Goal: Task Accomplishment & Management: Complete application form

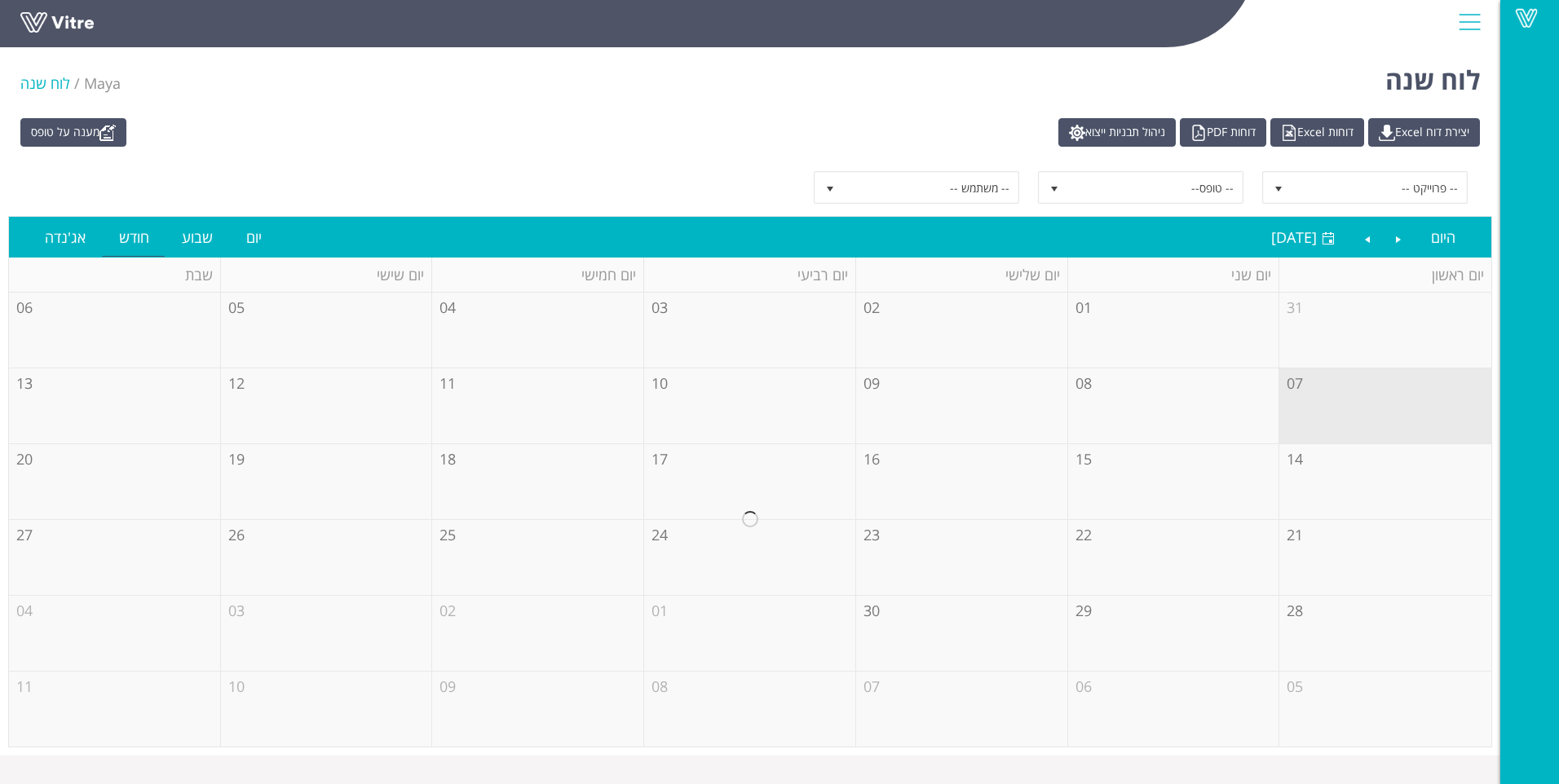
click at [1339, 419] on div at bounding box center [750, 520] width 1482 height 453
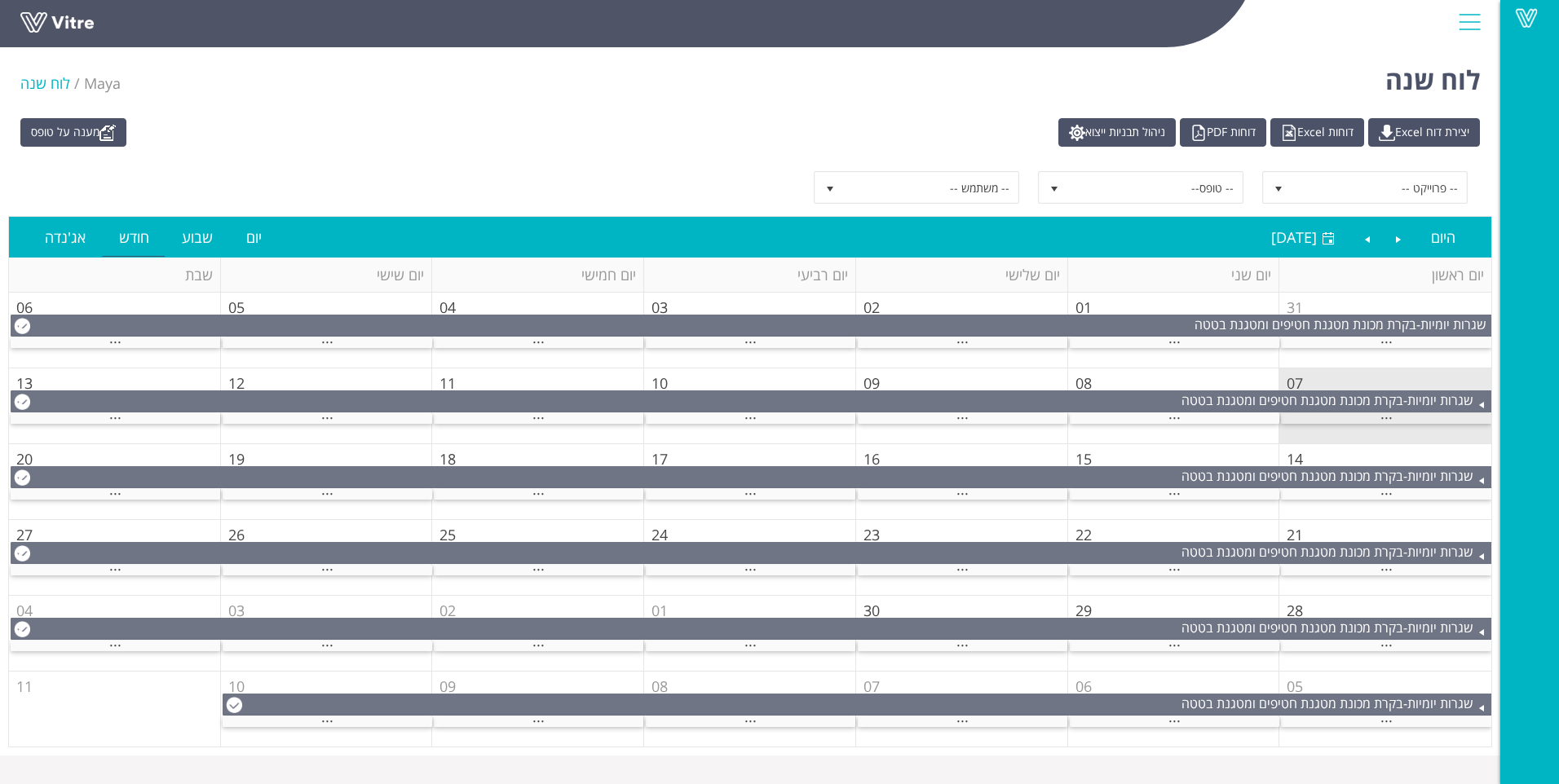
click at [1368, 413] on div "..." at bounding box center [1386, 418] width 210 height 11
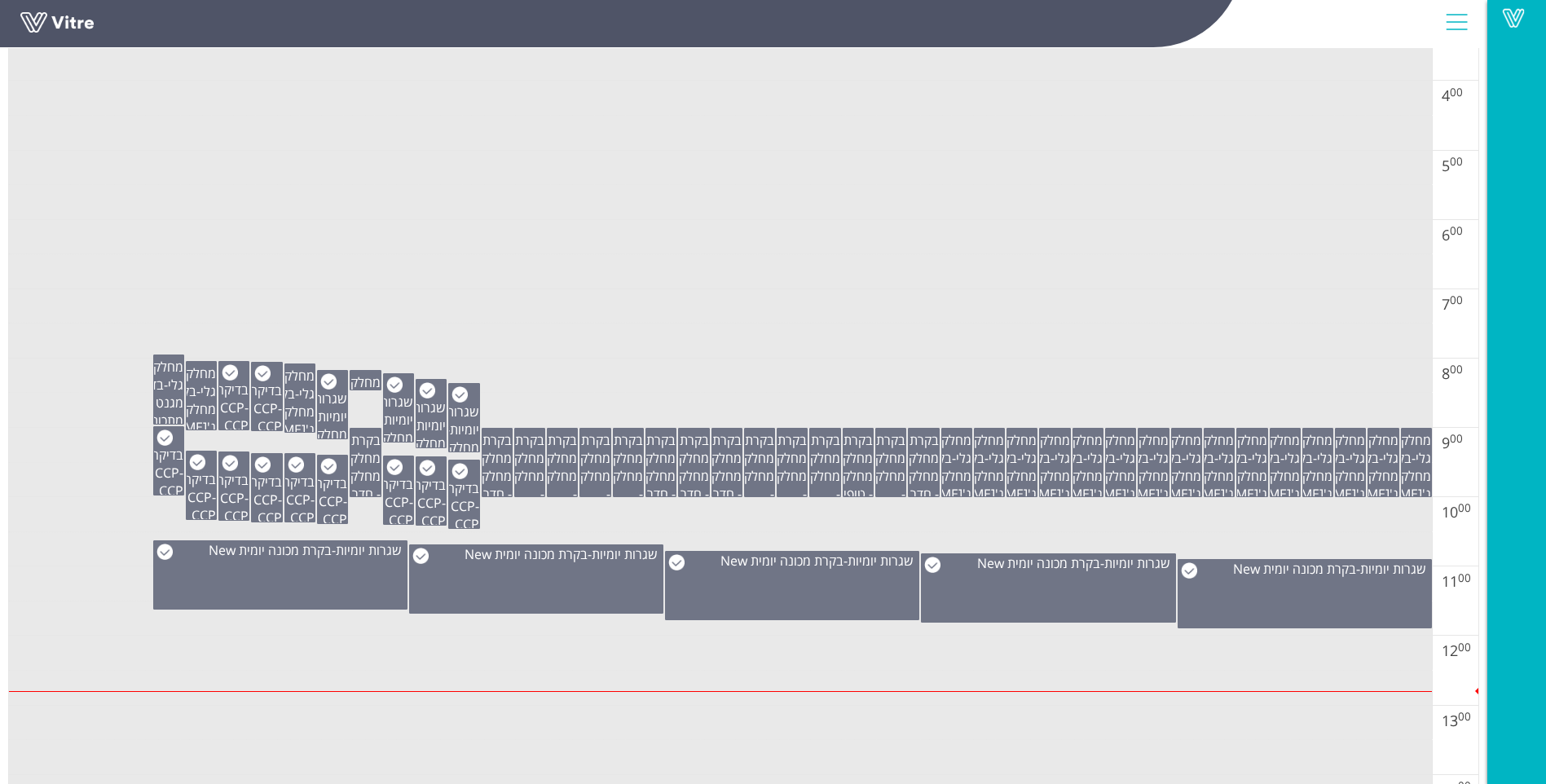
scroll to position [570, 0]
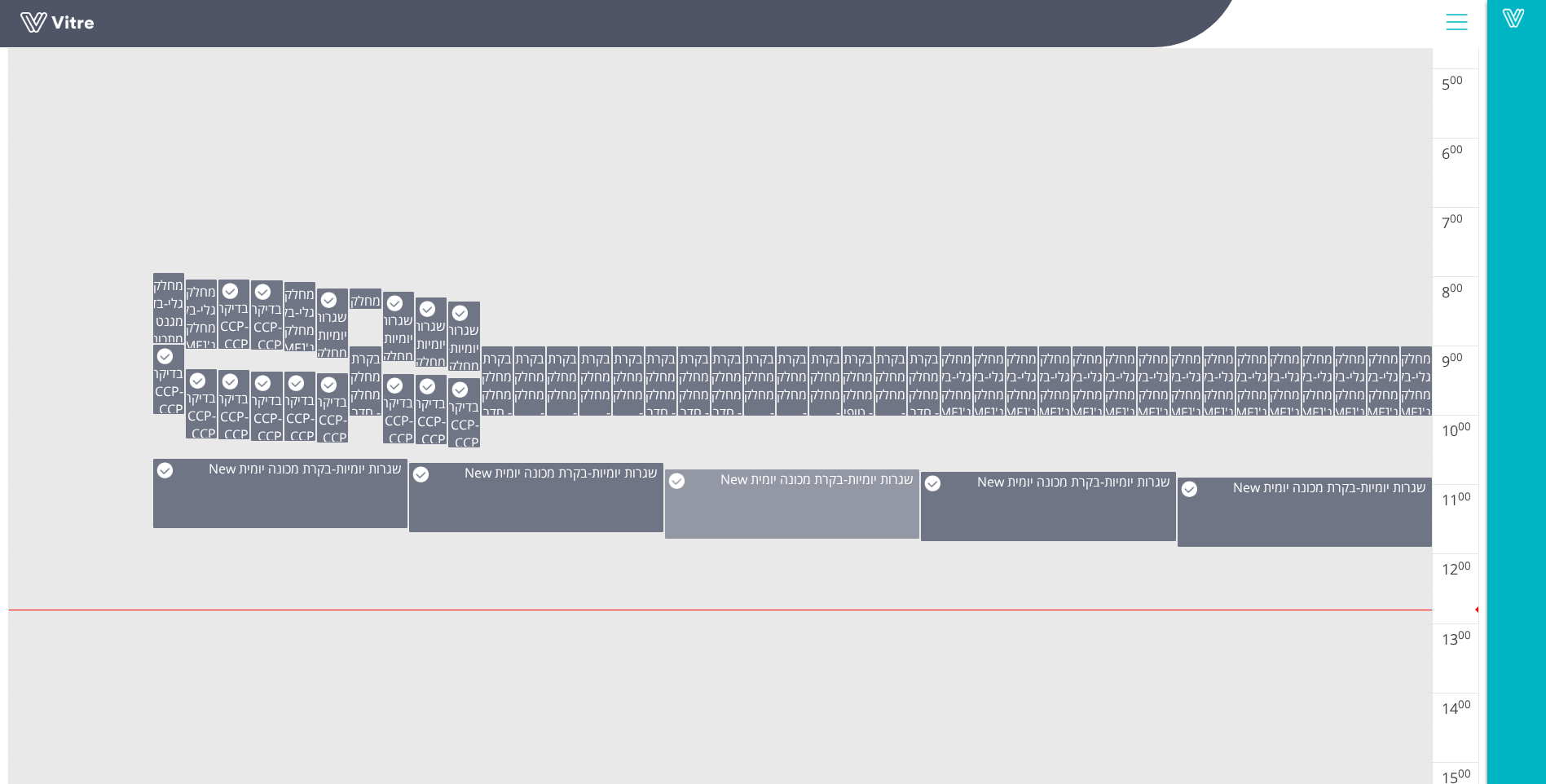
click at [822, 470] on span "בקרת מכונה יומית New" at bounding box center [782, 479] width 123 height 18
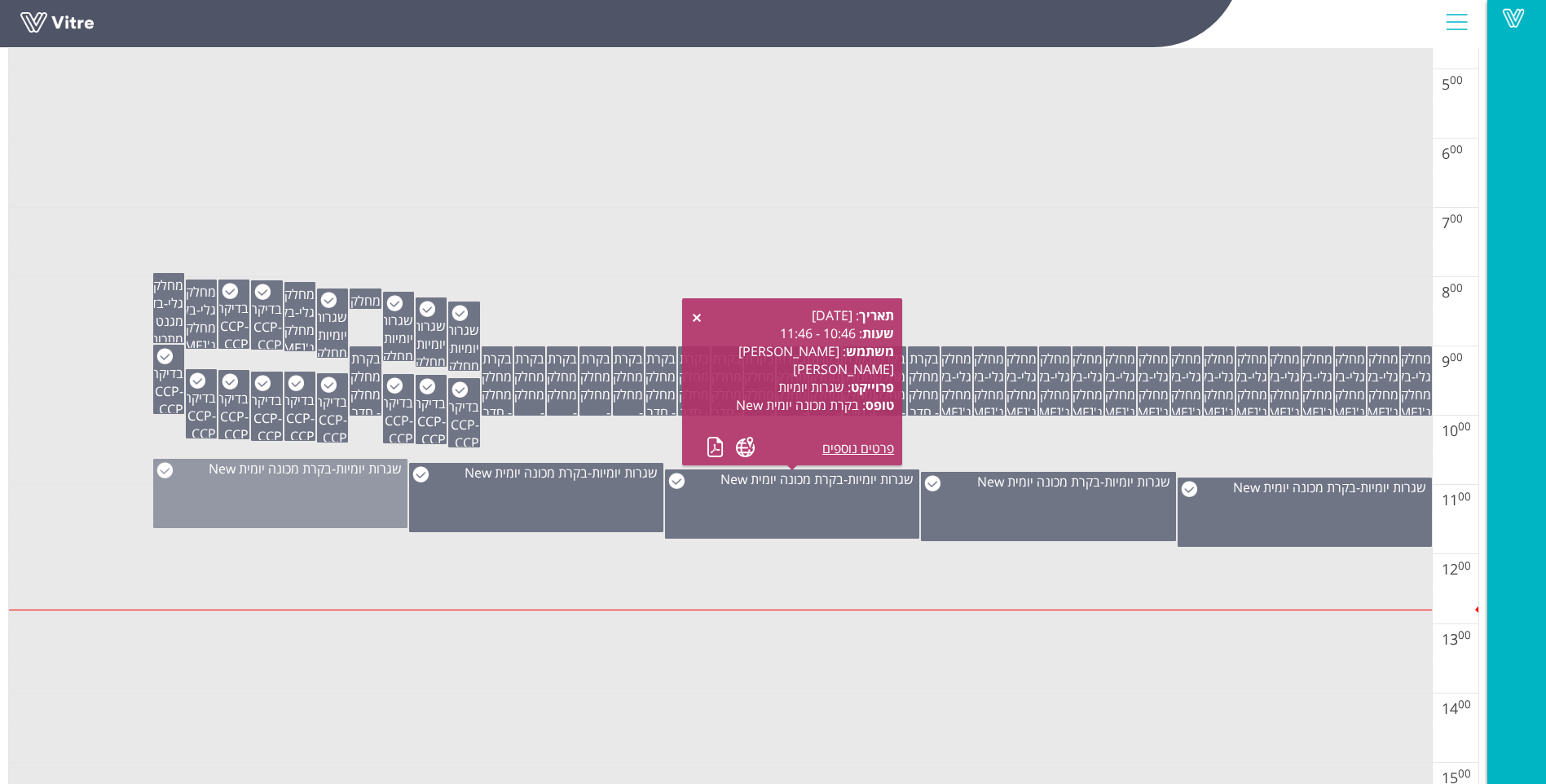
click at [344, 487] on div "שגרות יומיות - בקרת מכונה יומית New" at bounding box center [280, 493] width 255 height 69
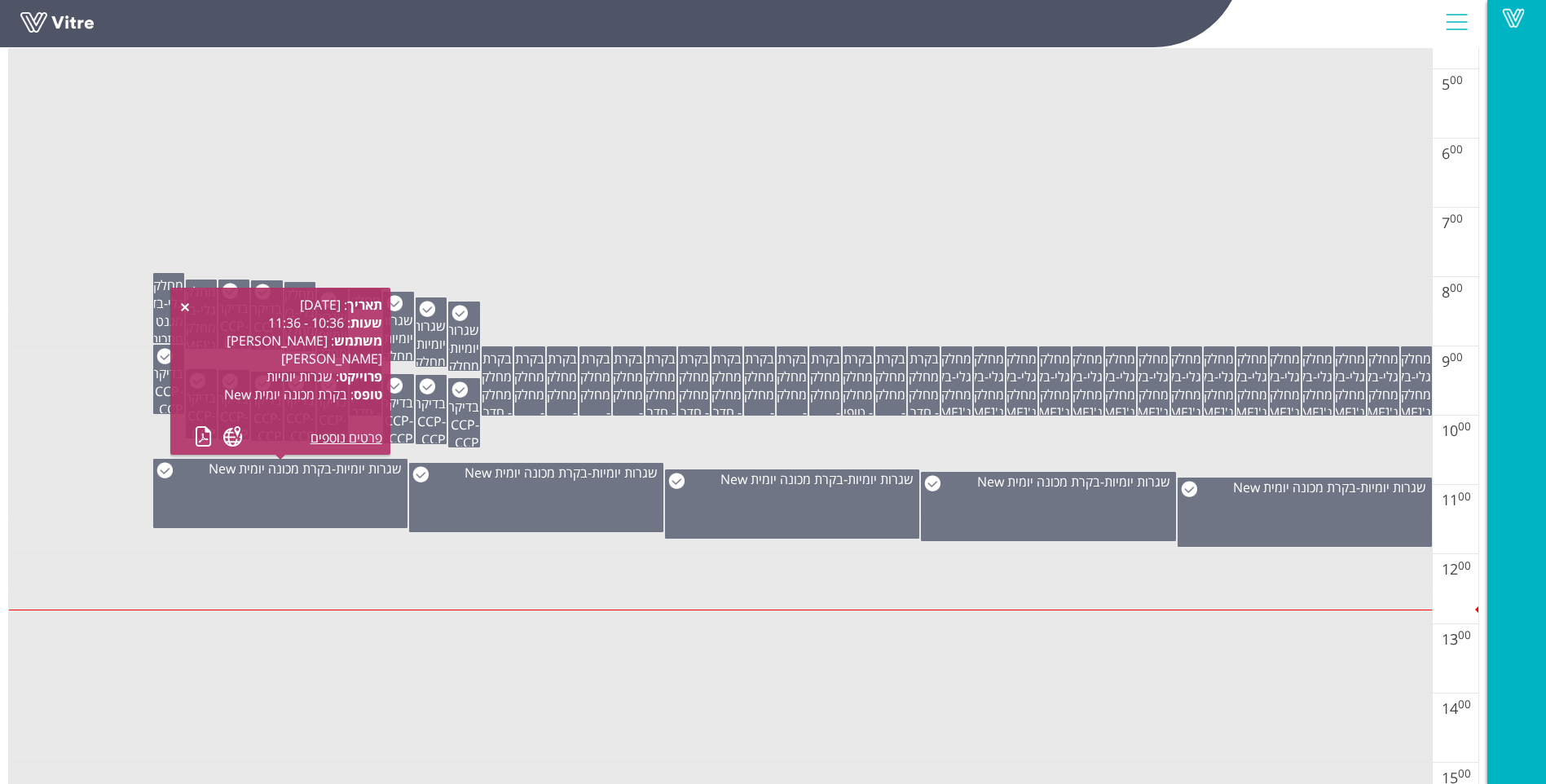
click at [585, 434] on td at bounding box center [720, 433] width 1423 height 35
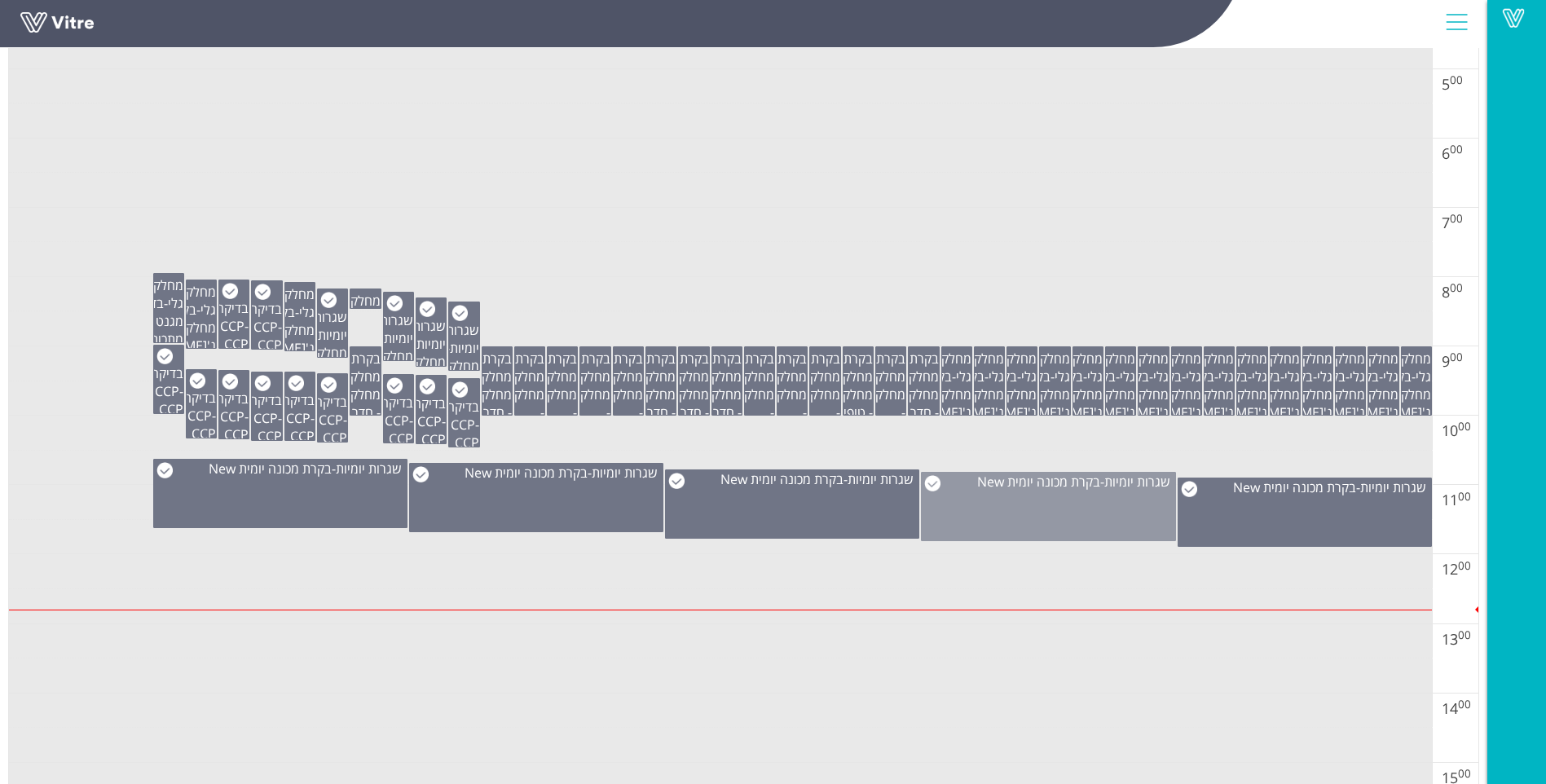
click at [1089, 509] on div "שגרות יומיות - בקרת מכונה יומית New" at bounding box center [1048, 507] width 255 height 69
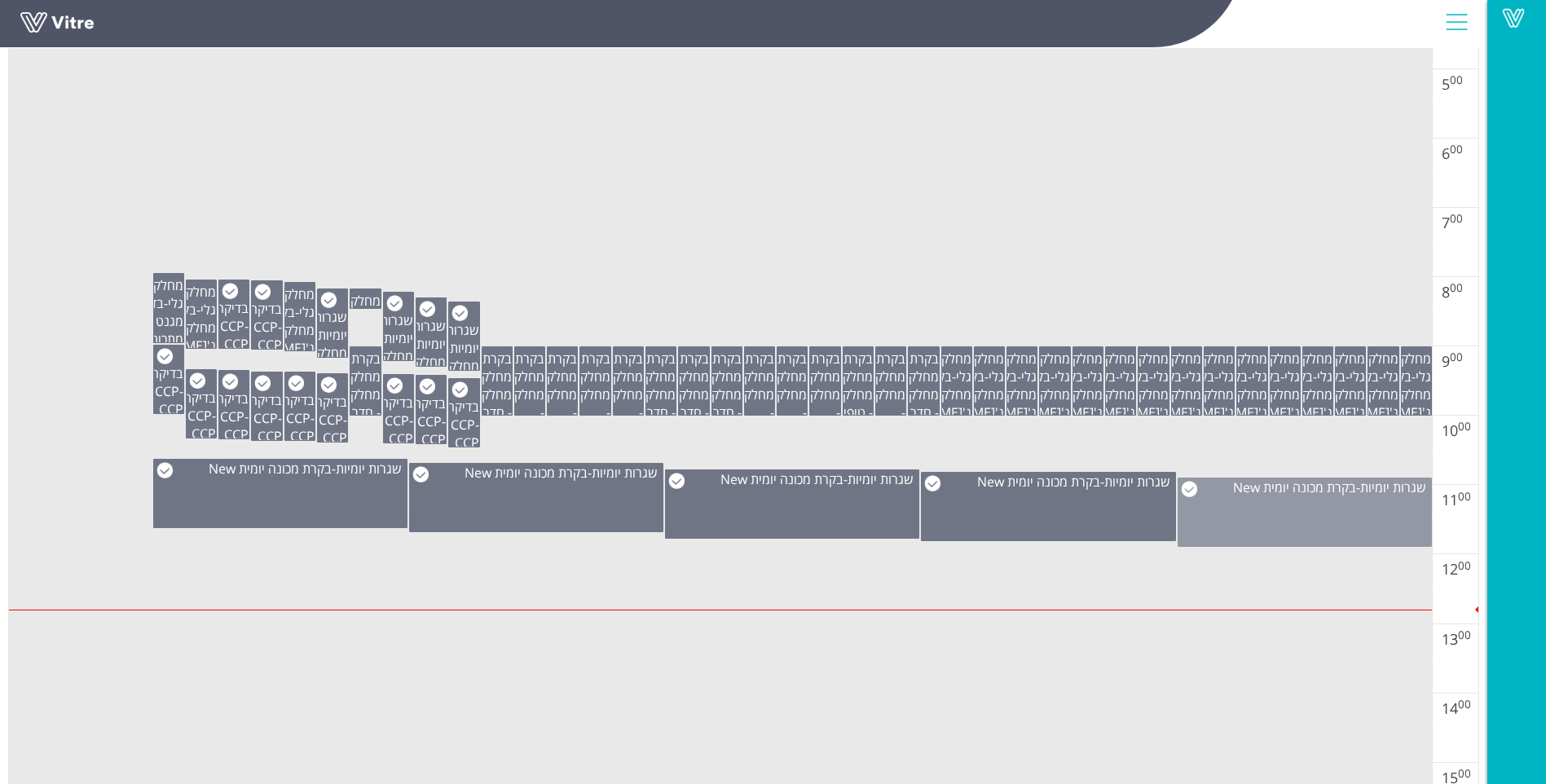
click at [1323, 519] on div "שגרות יומיות - בקרת מכונה יומית New" at bounding box center [1304, 512] width 255 height 69
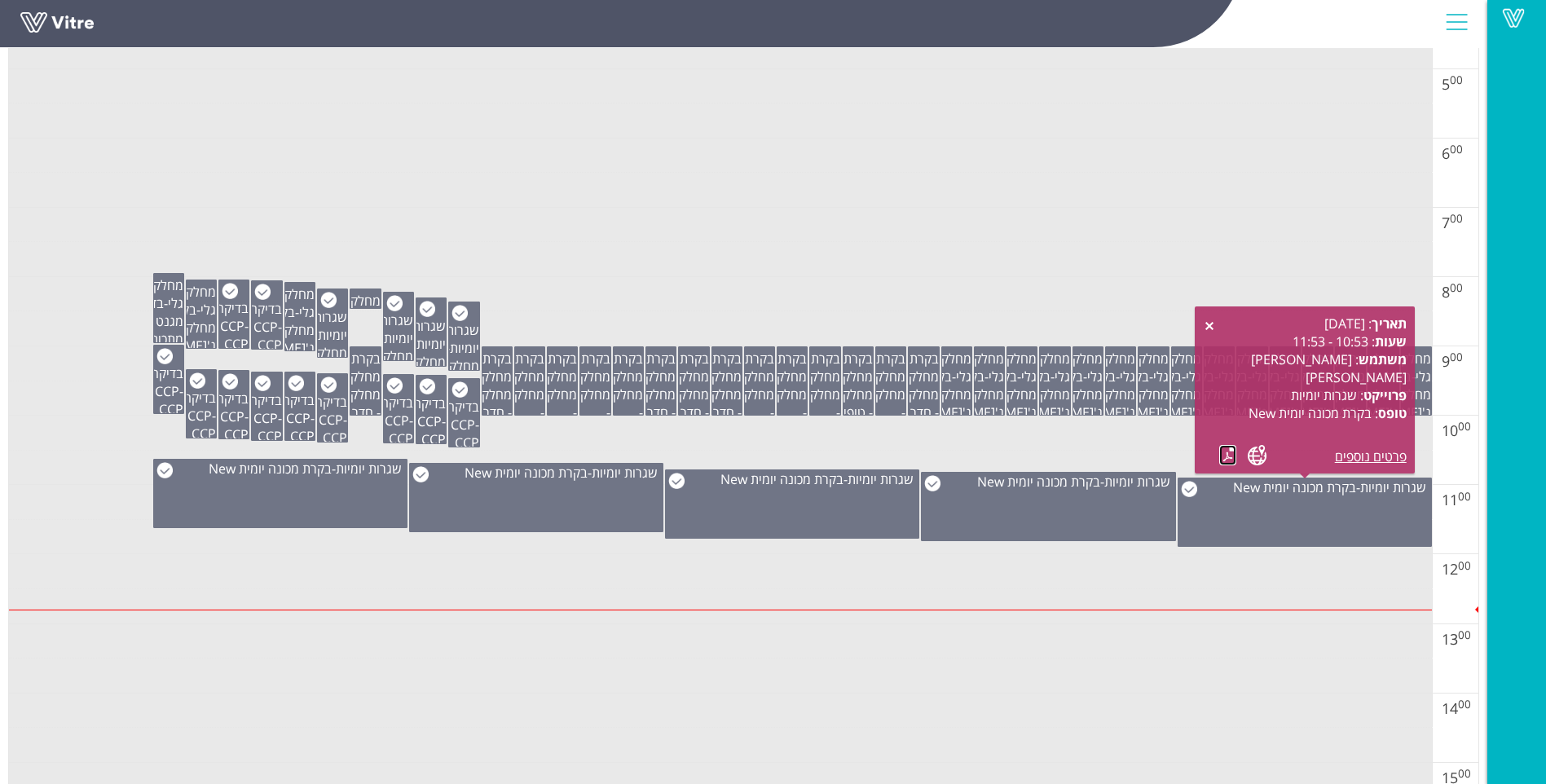
click at [1223, 454] on link at bounding box center [1227, 454] width 17 height 21
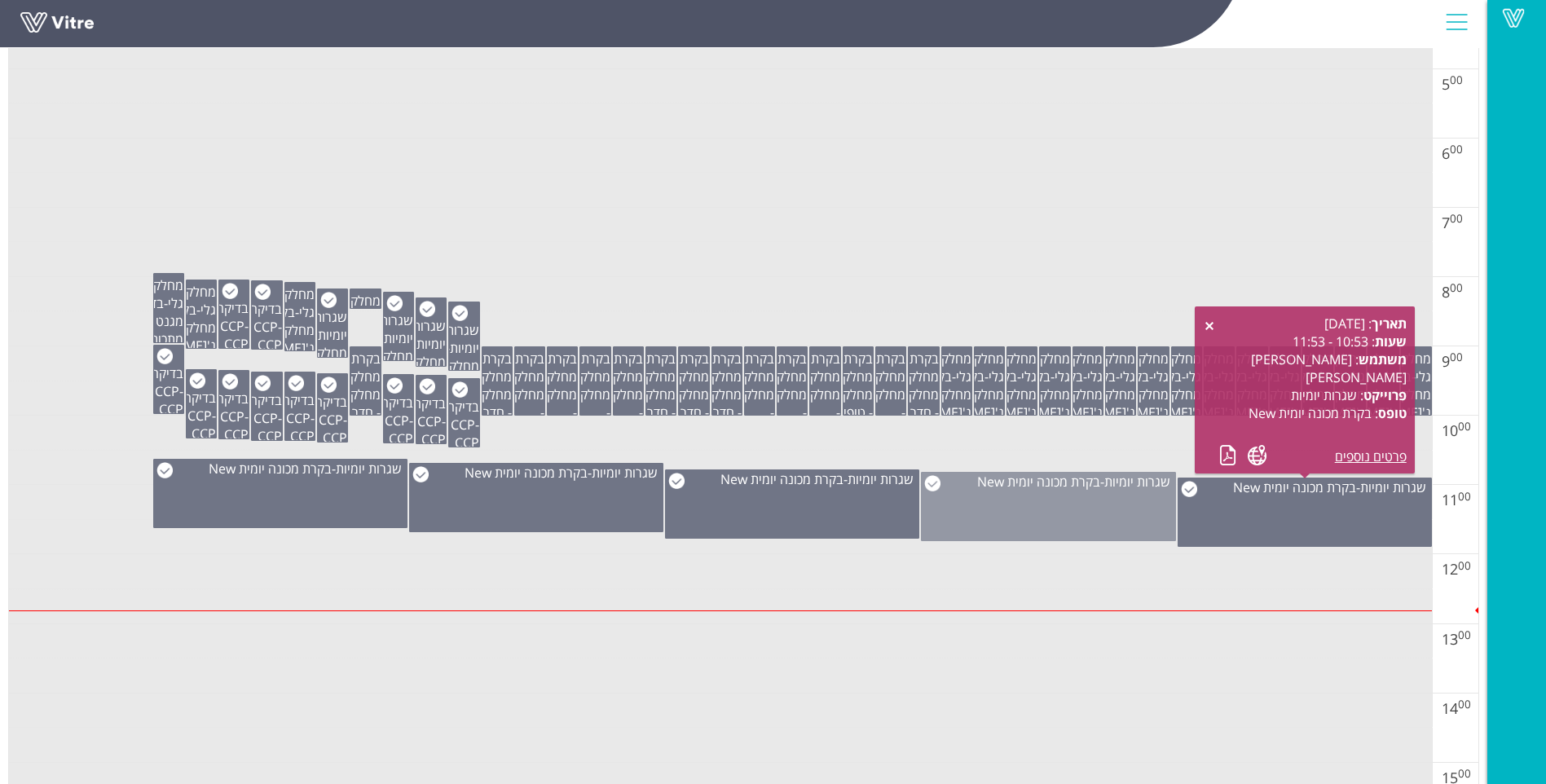
drag, startPoint x: 993, startPoint y: 528, endPoint x: 986, endPoint y: 522, distance: 9.2
click at [993, 527] on div "שגרות יומיות - בקרת מכונה יומית New" at bounding box center [1048, 507] width 255 height 69
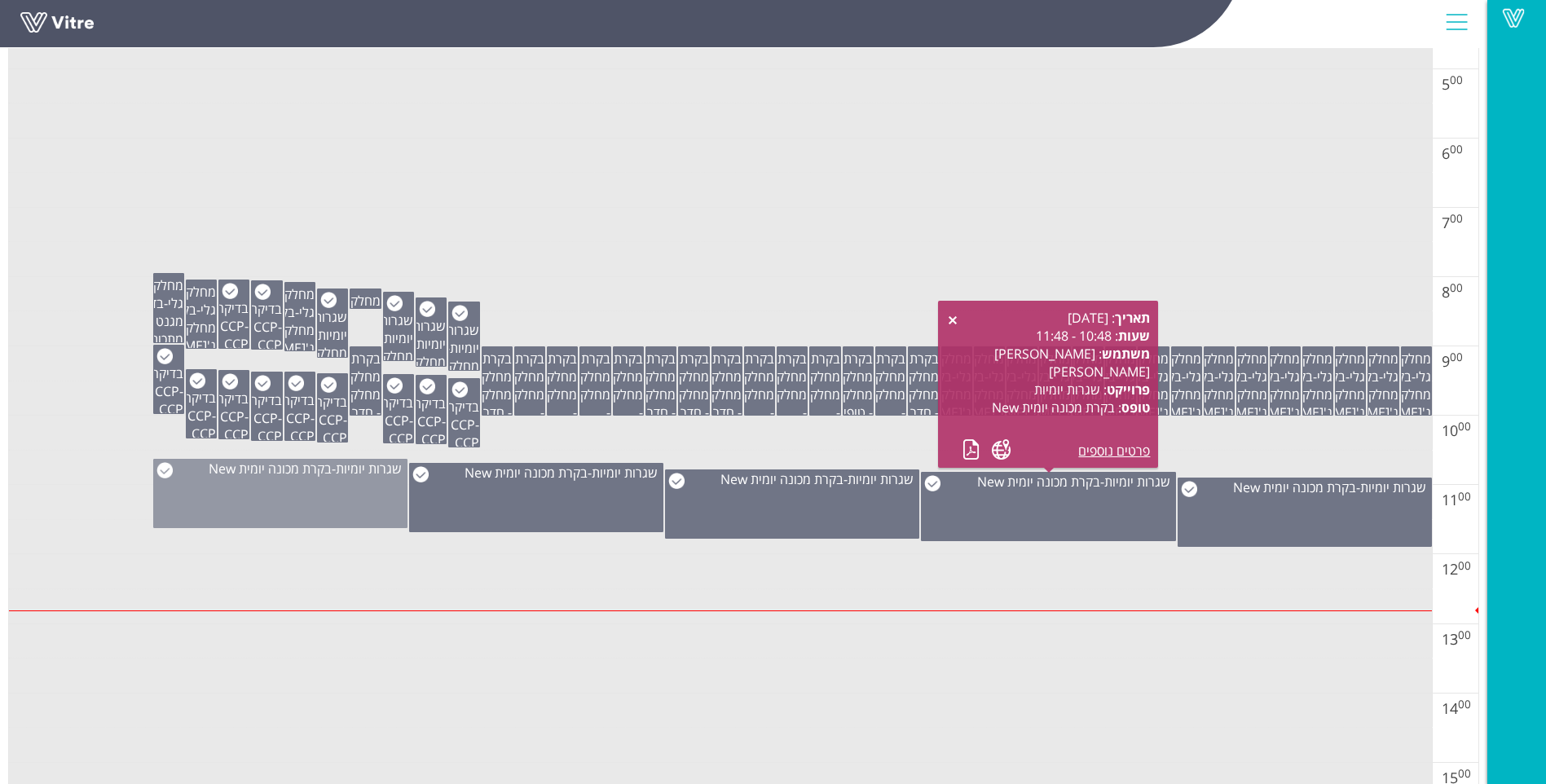
click at [371, 503] on div "שגרות יומיות - בקרת מכונה יומית New" at bounding box center [280, 493] width 255 height 69
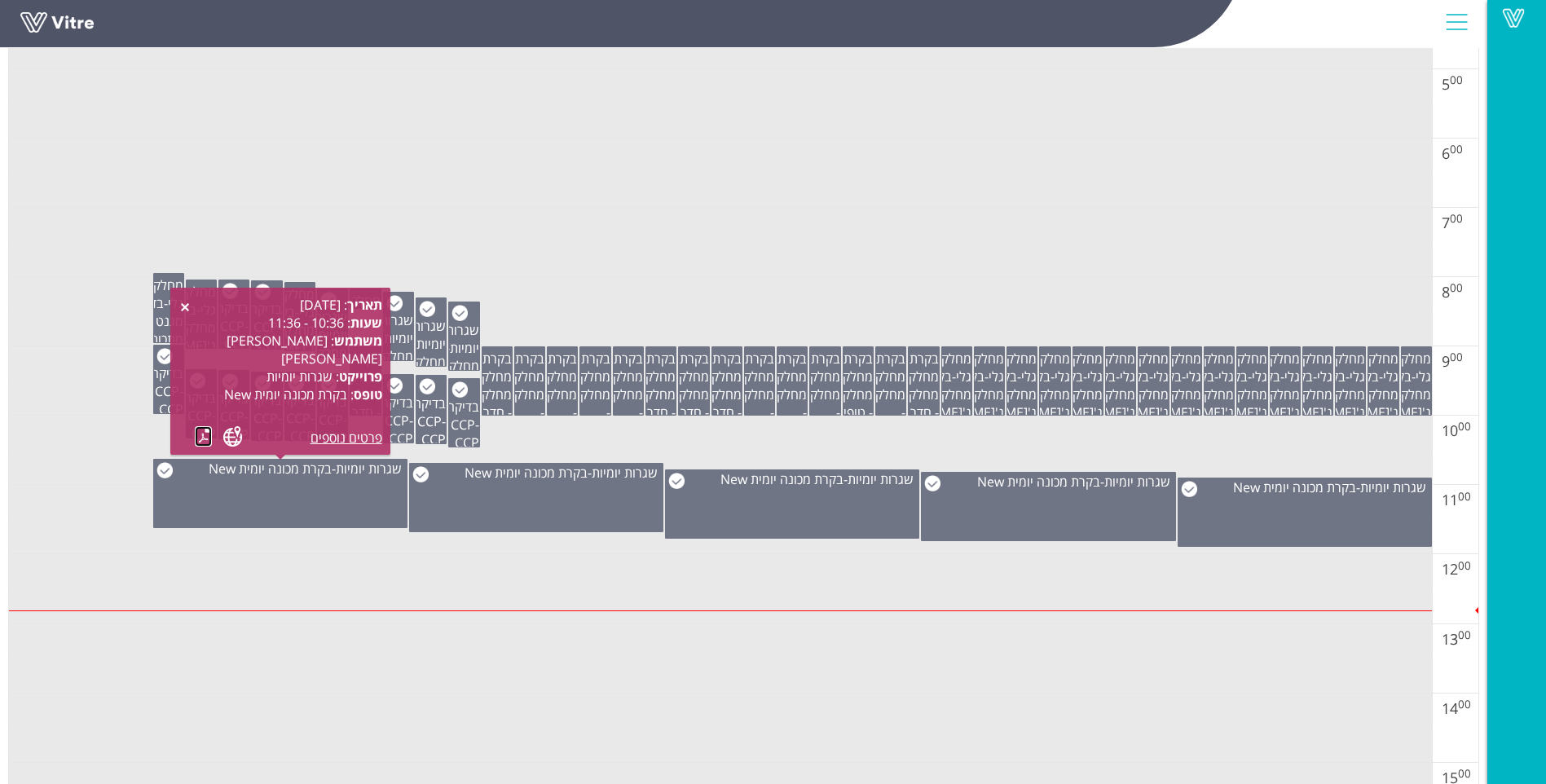
click at [201, 436] on link at bounding box center [203, 437] width 17 height 21
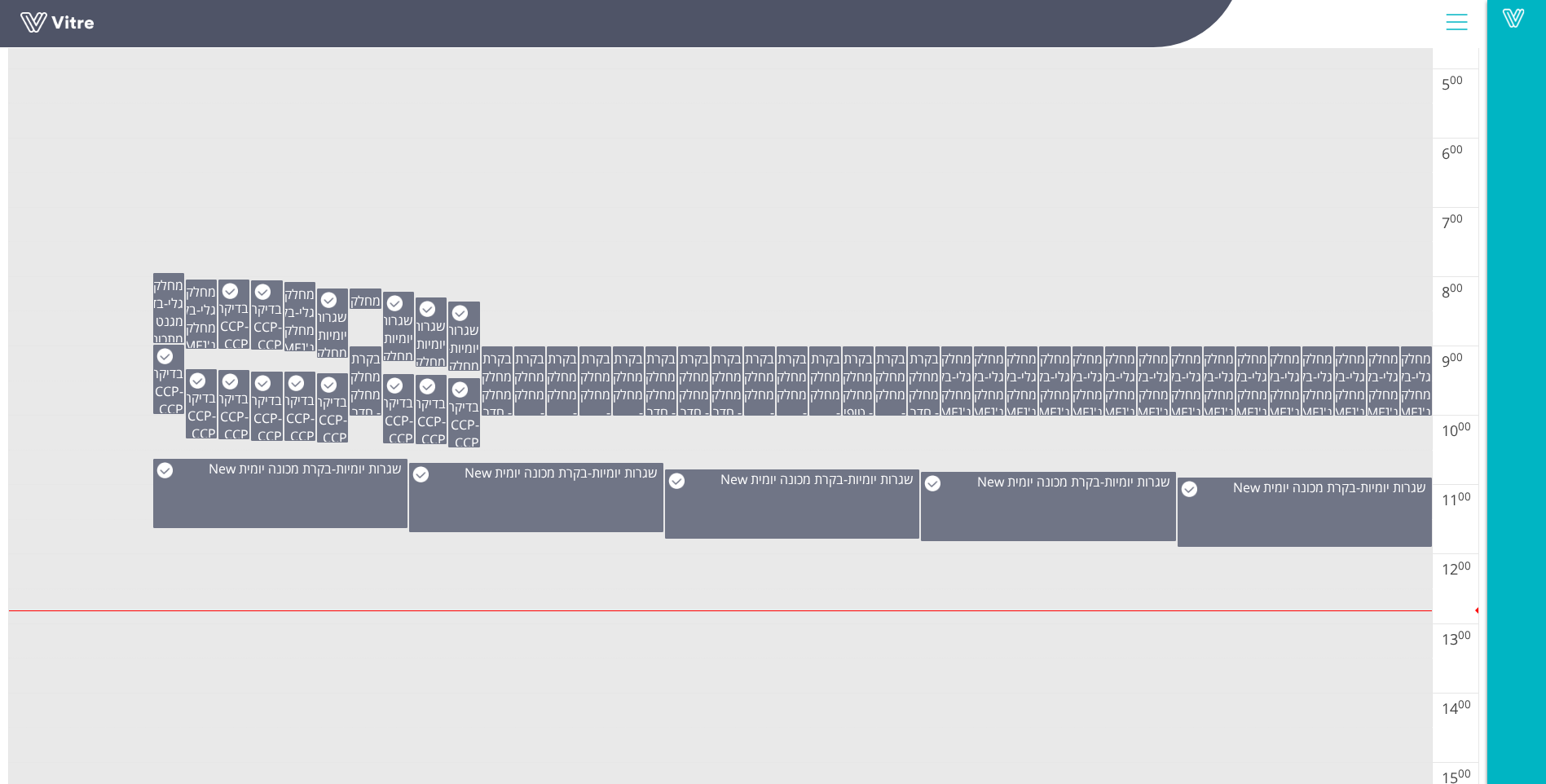
click at [541, 449] on td at bounding box center [720, 433] width 1423 height 35
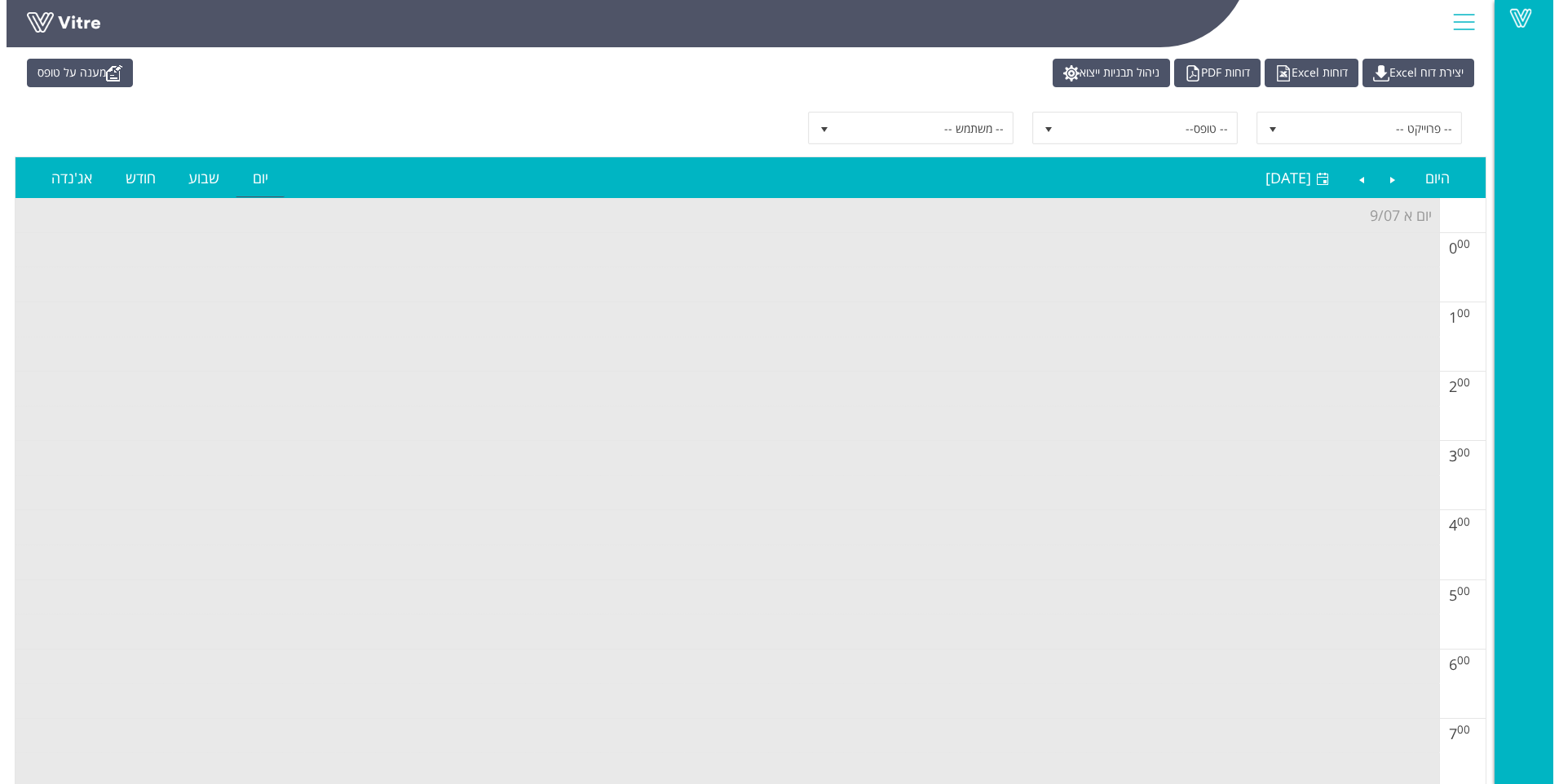
scroll to position [0, 0]
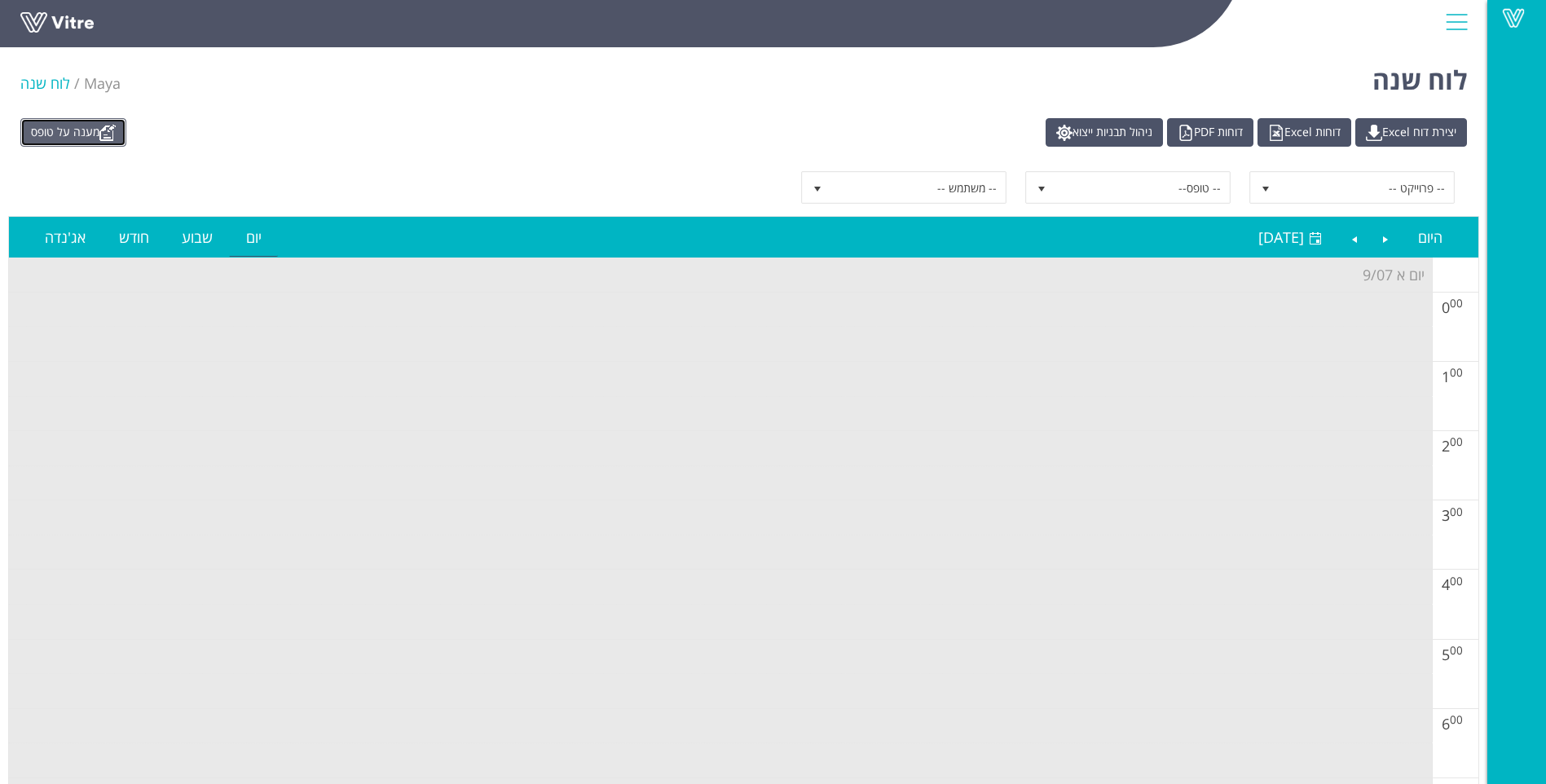
click at [89, 131] on link "מענה על טופס" at bounding box center [73, 132] width 106 height 29
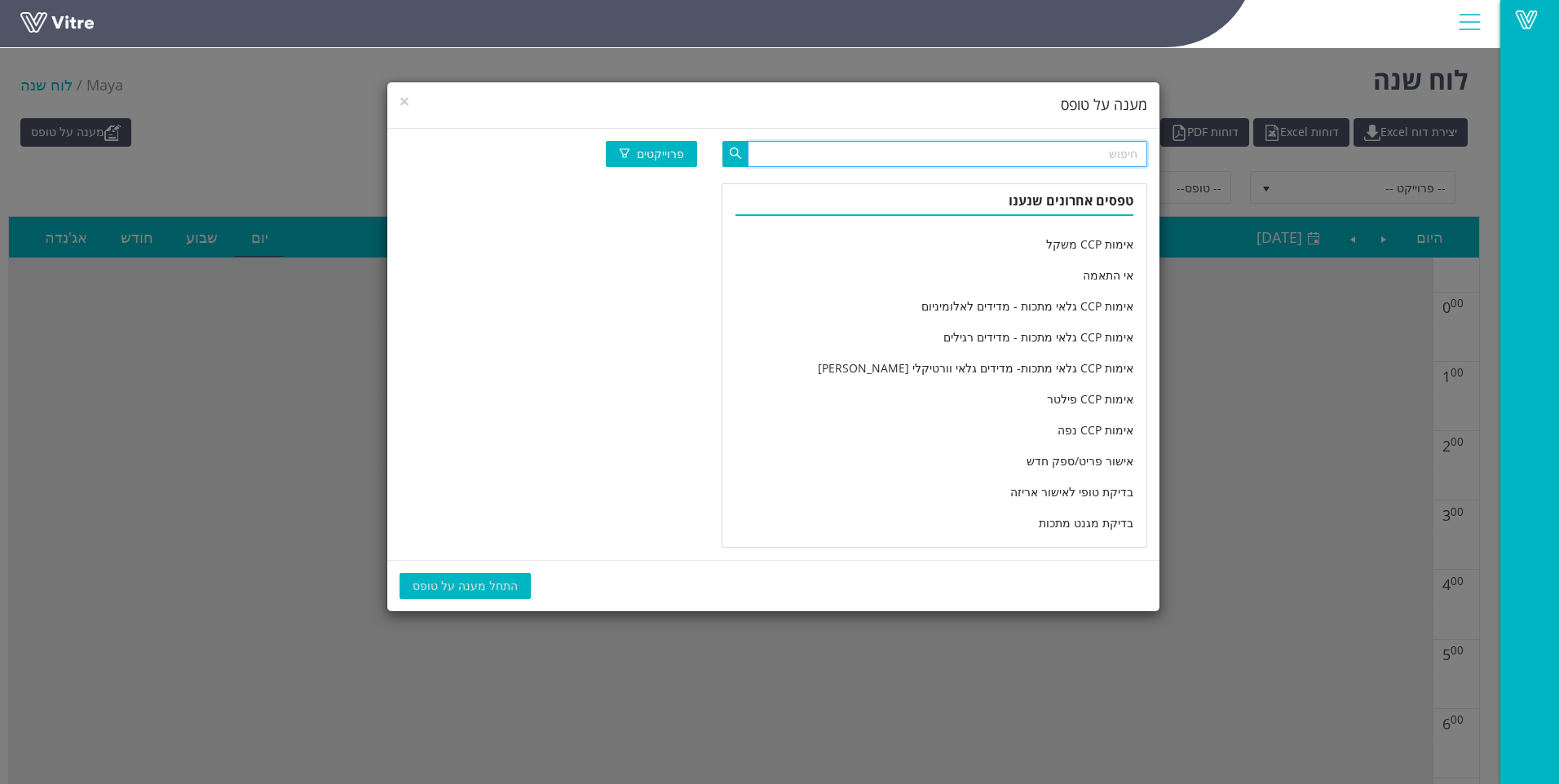
click at [1004, 156] on input "text" at bounding box center [947, 153] width 399 height 26
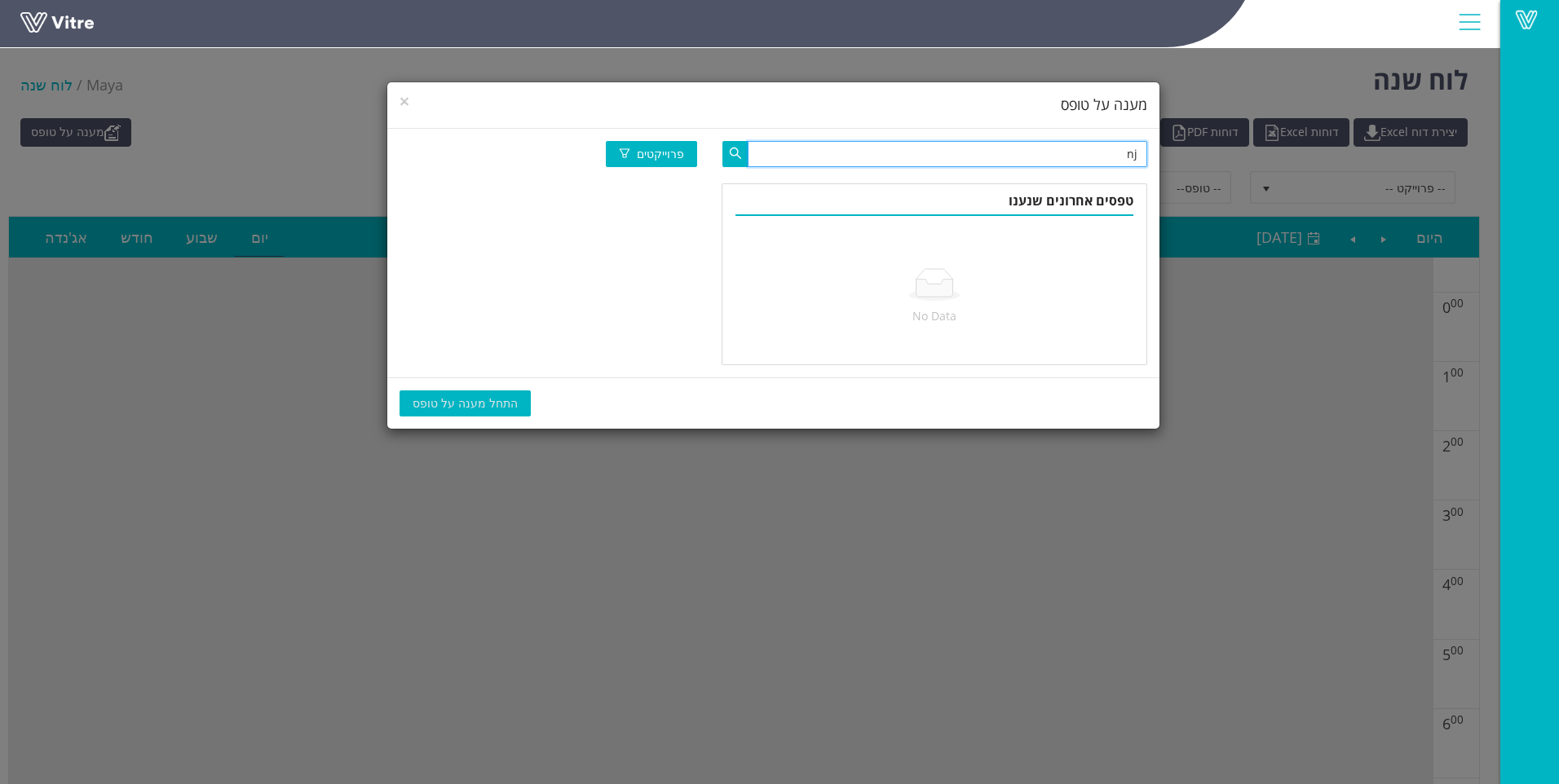
type input "n"
type input "מחלקה יומי"
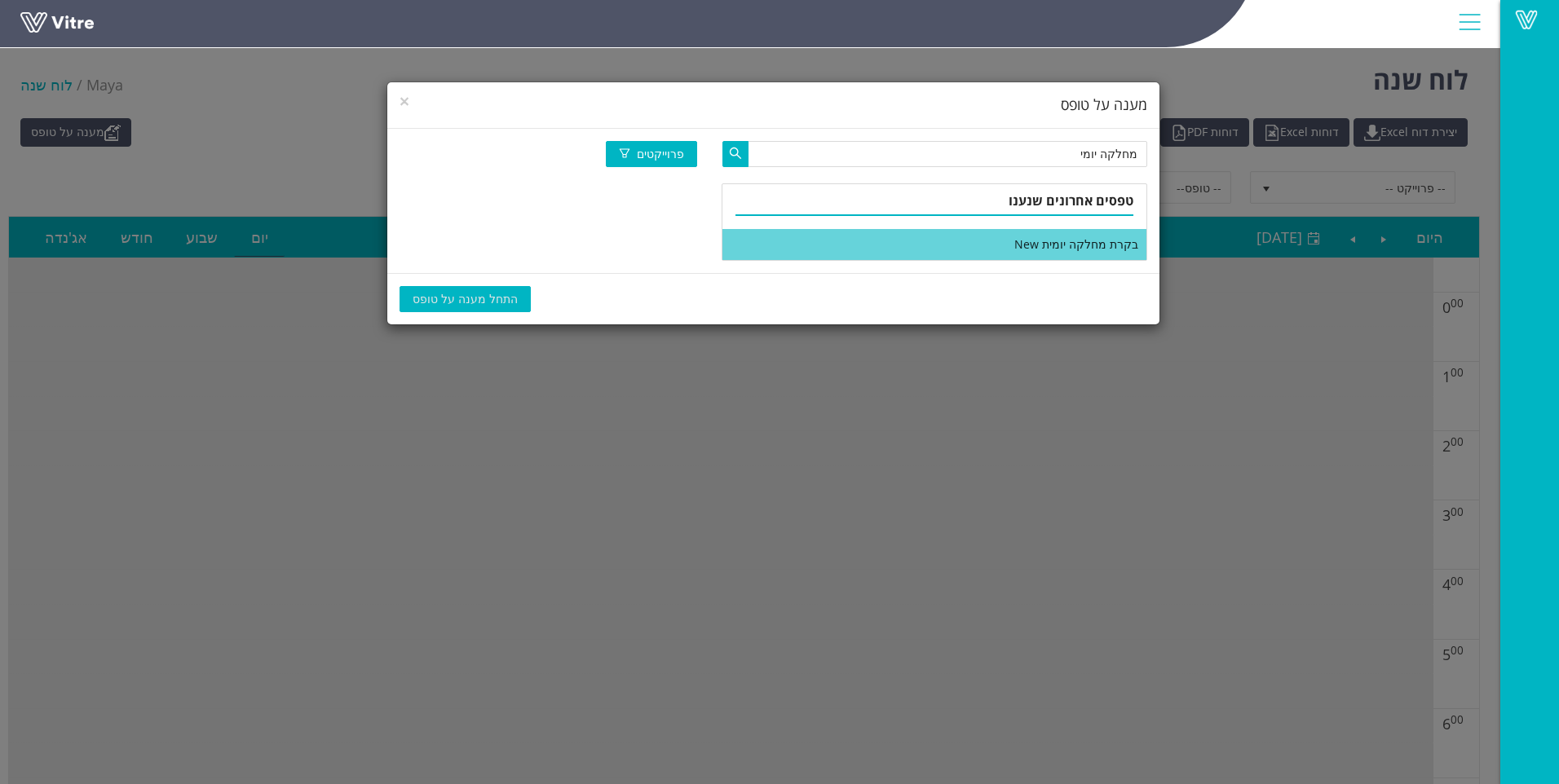
click at [1083, 254] on li "בקרת מחלקה יומית New" at bounding box center [934, 244] width 424 height 31
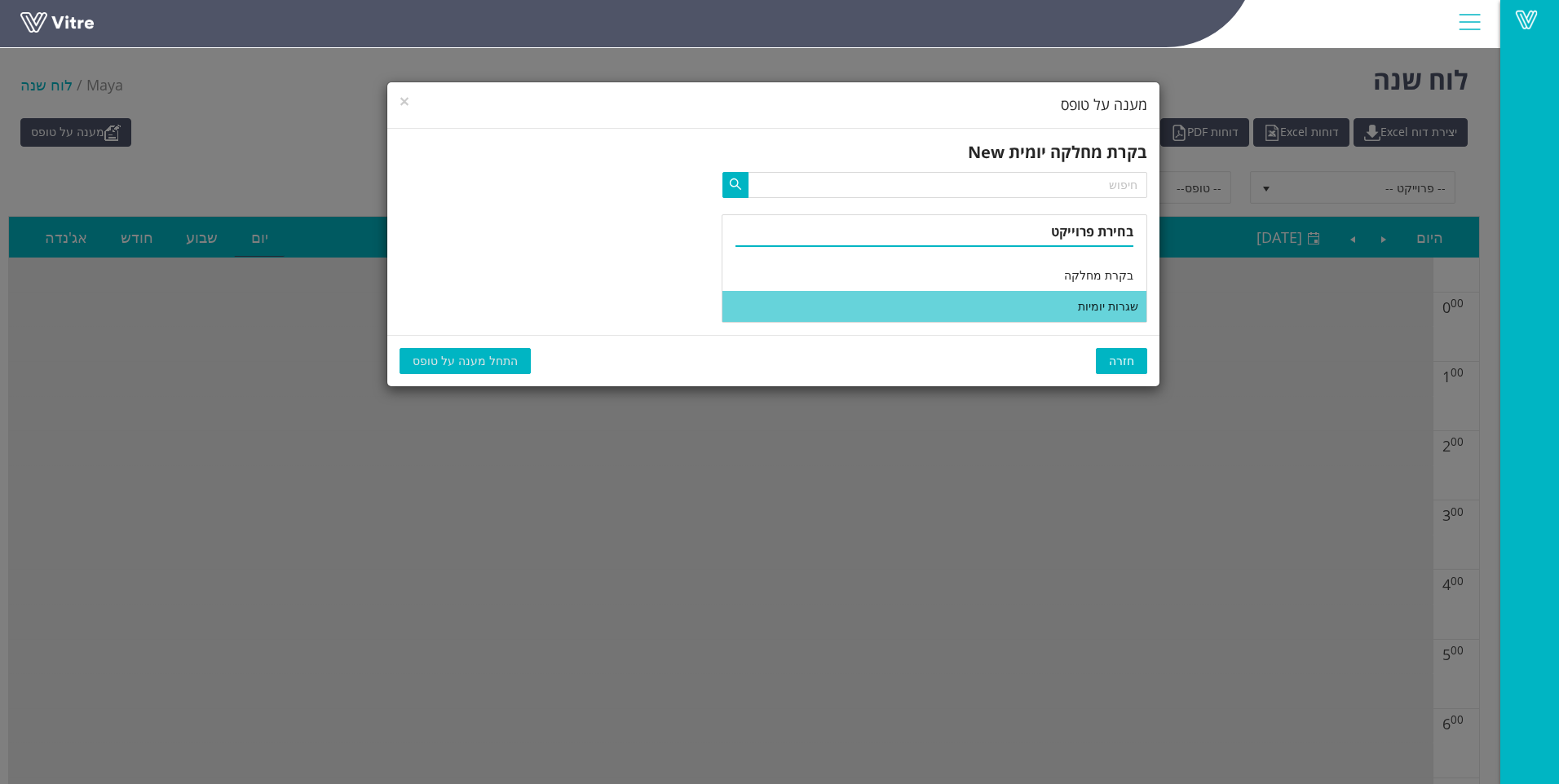
click at [981, 306] on li "שגרות יומיות" at bounding box center [934, 306] width 424 height 31
click at [445, 361] on span "התחל מענה על טופס" at bounding box center [466, 361] width 105 height 18
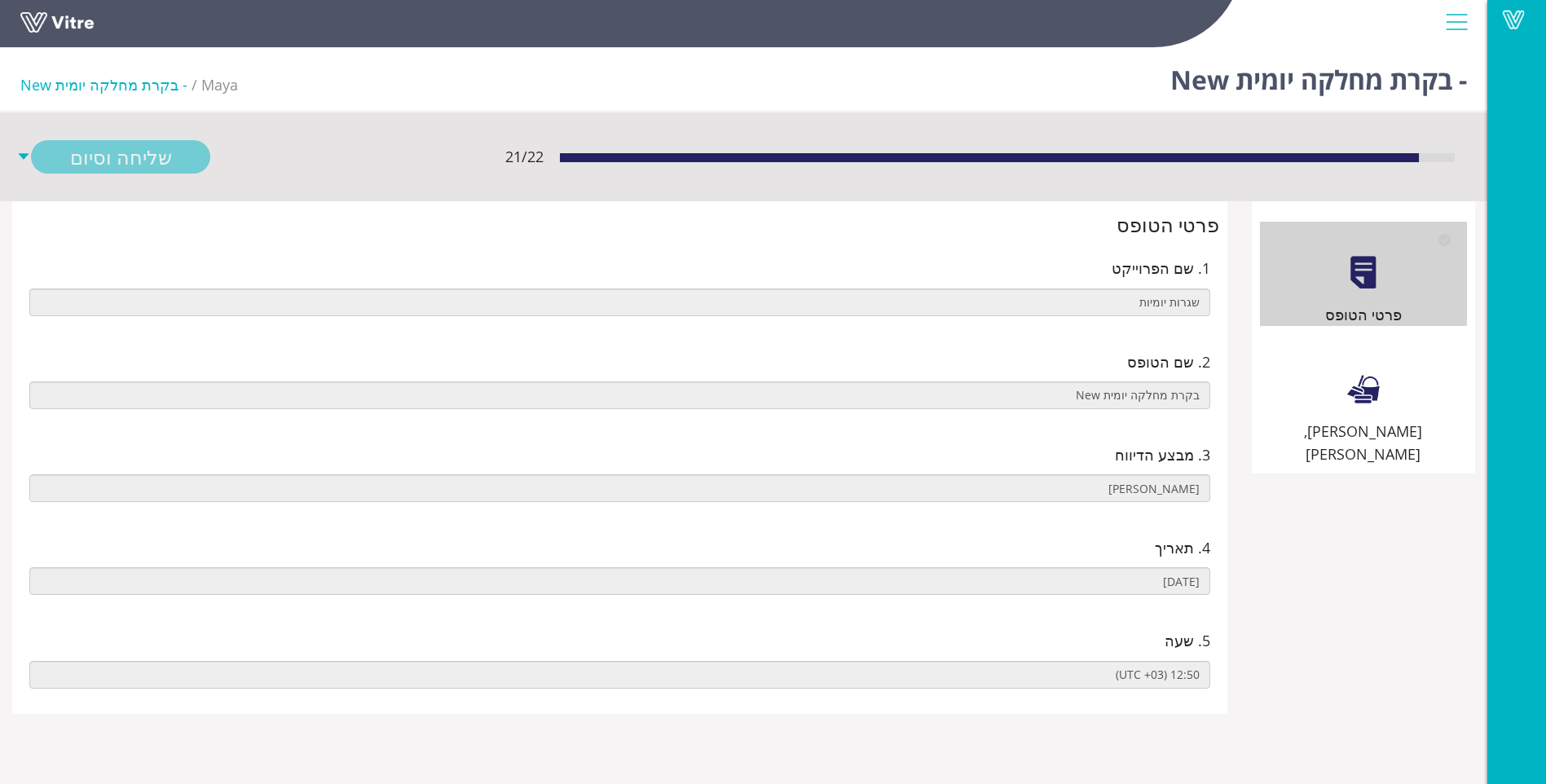
drag, startPoint x: 1386, startPoint y: 359, endPoint x: 1372, endPoint y: 359, distance: 14.0
click at [1385, 359] on div "[PERSON_NAME], [PERSON_NAME]" at bounding box center [1364, 402] width 207 height 128
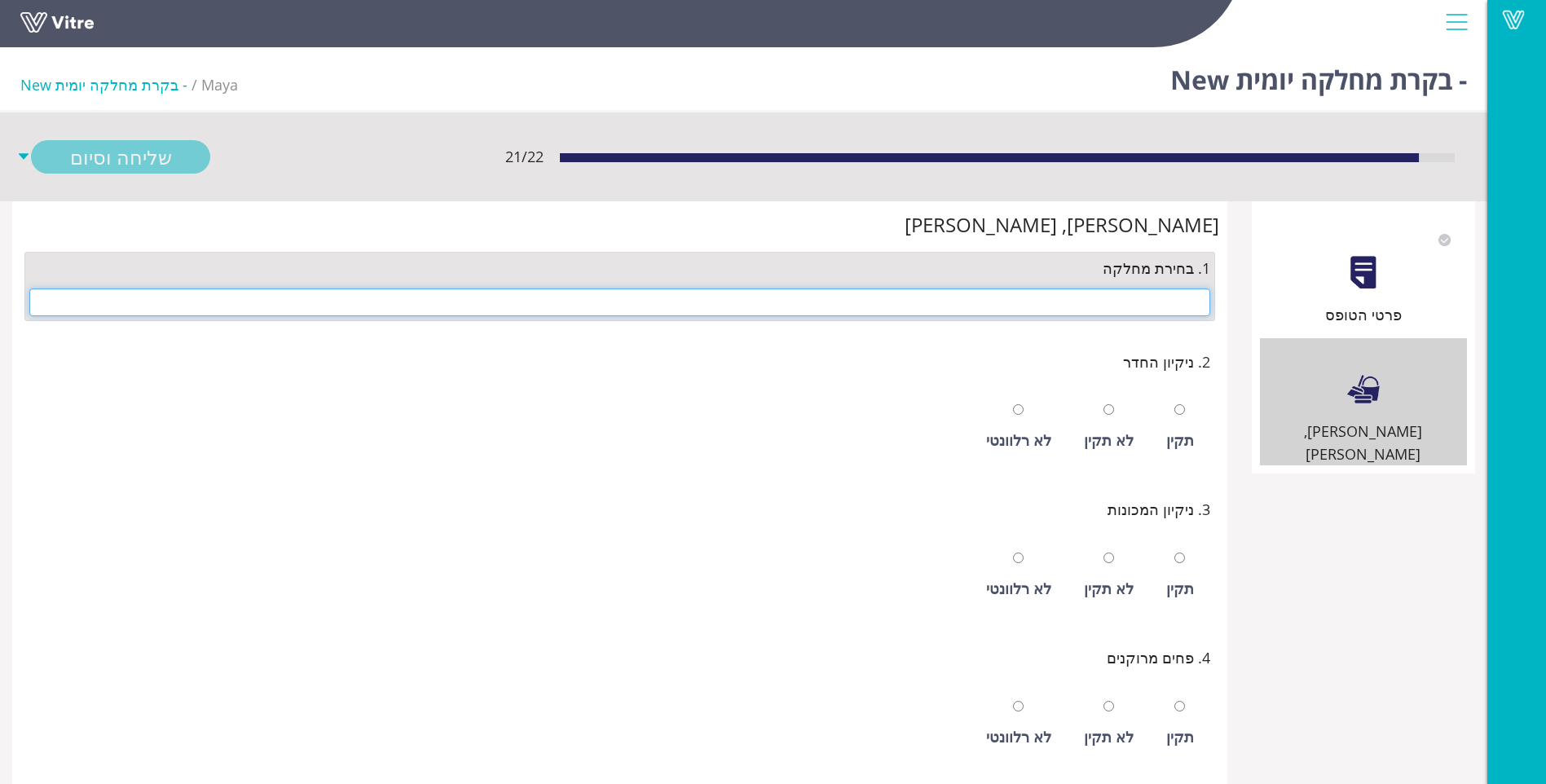
click at [1099, 289] on input "text" at bounding box center [620, 302] width 1182 height 28
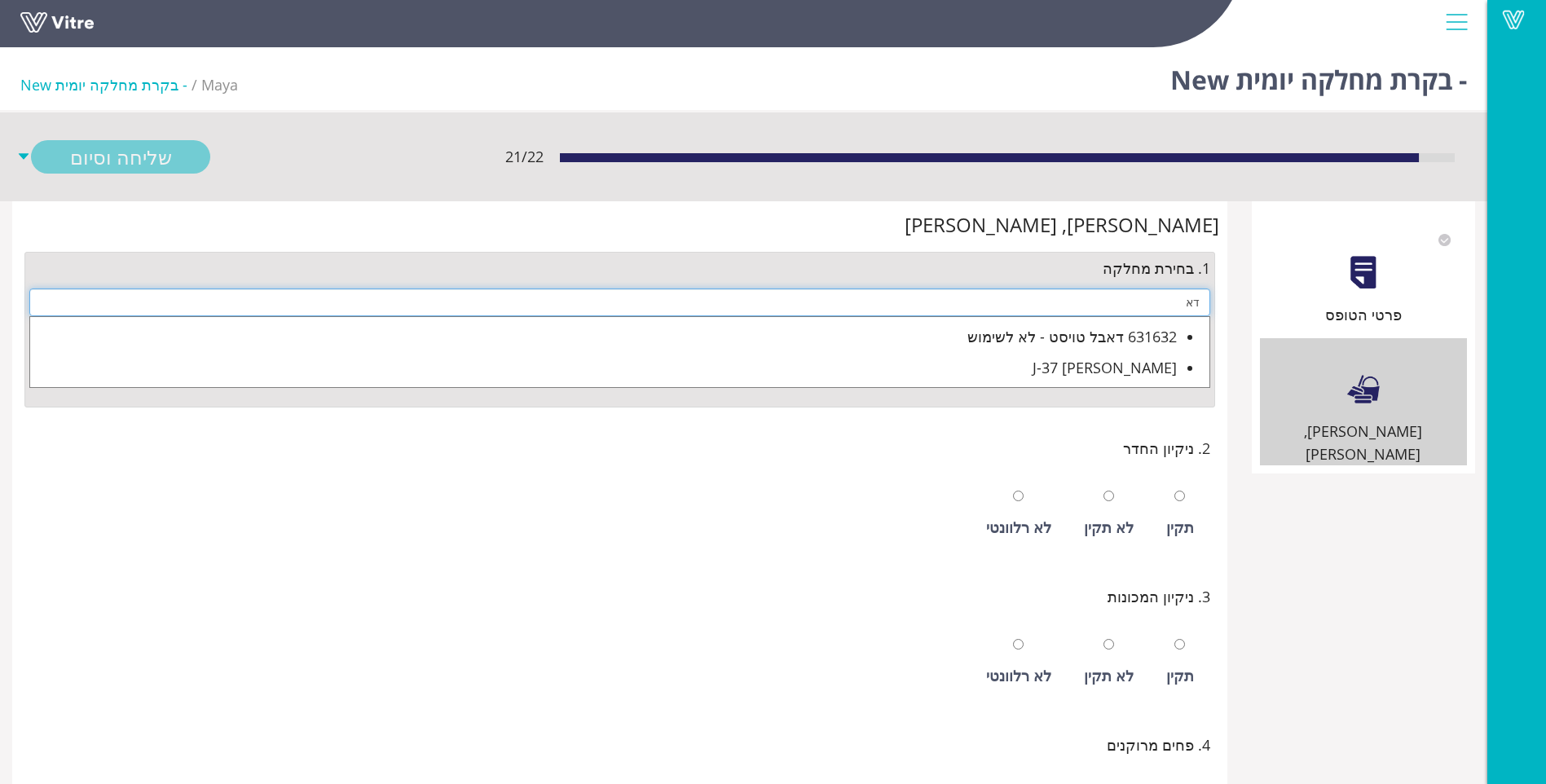
type input "ד"
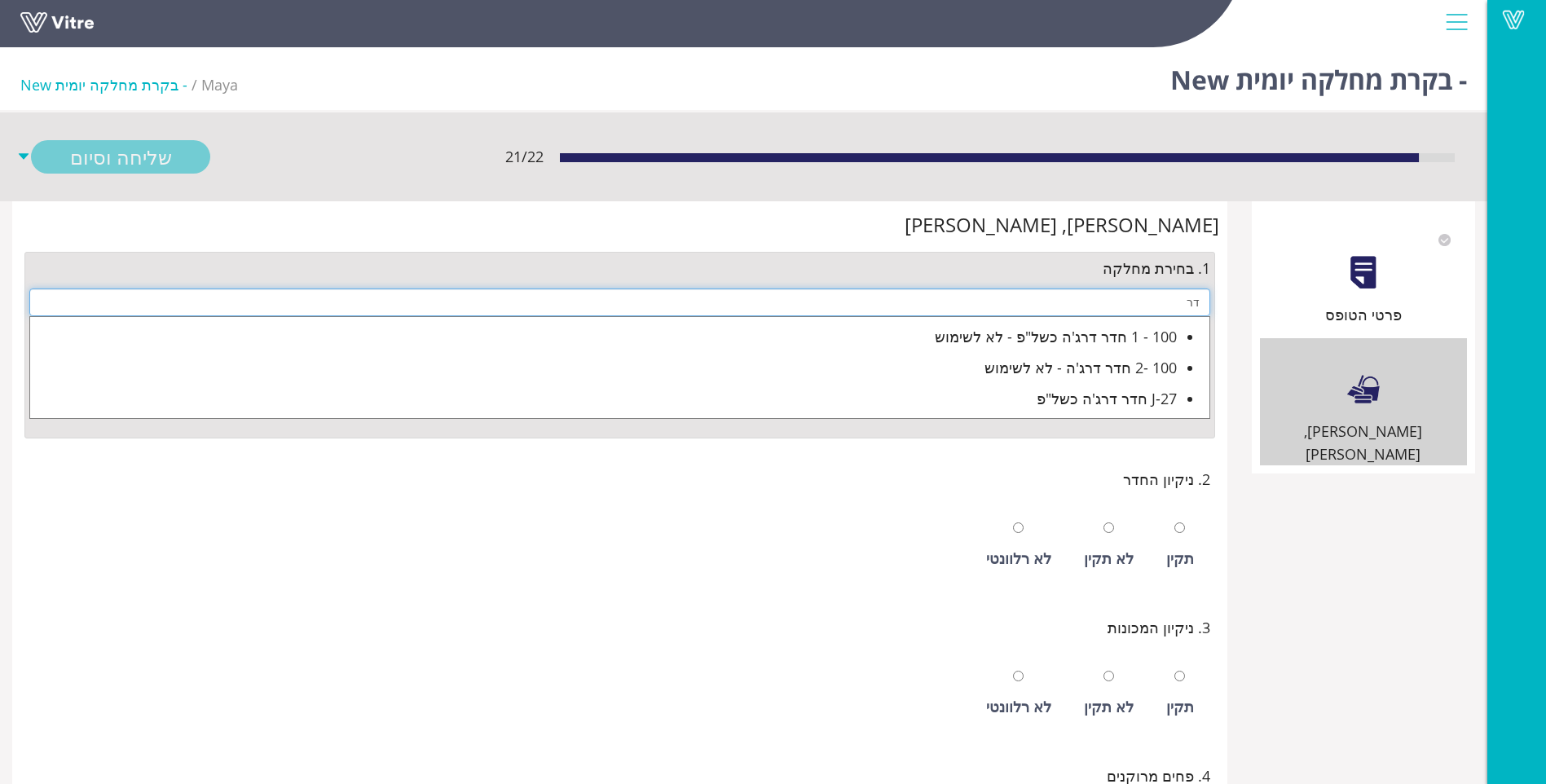
type input "ד"
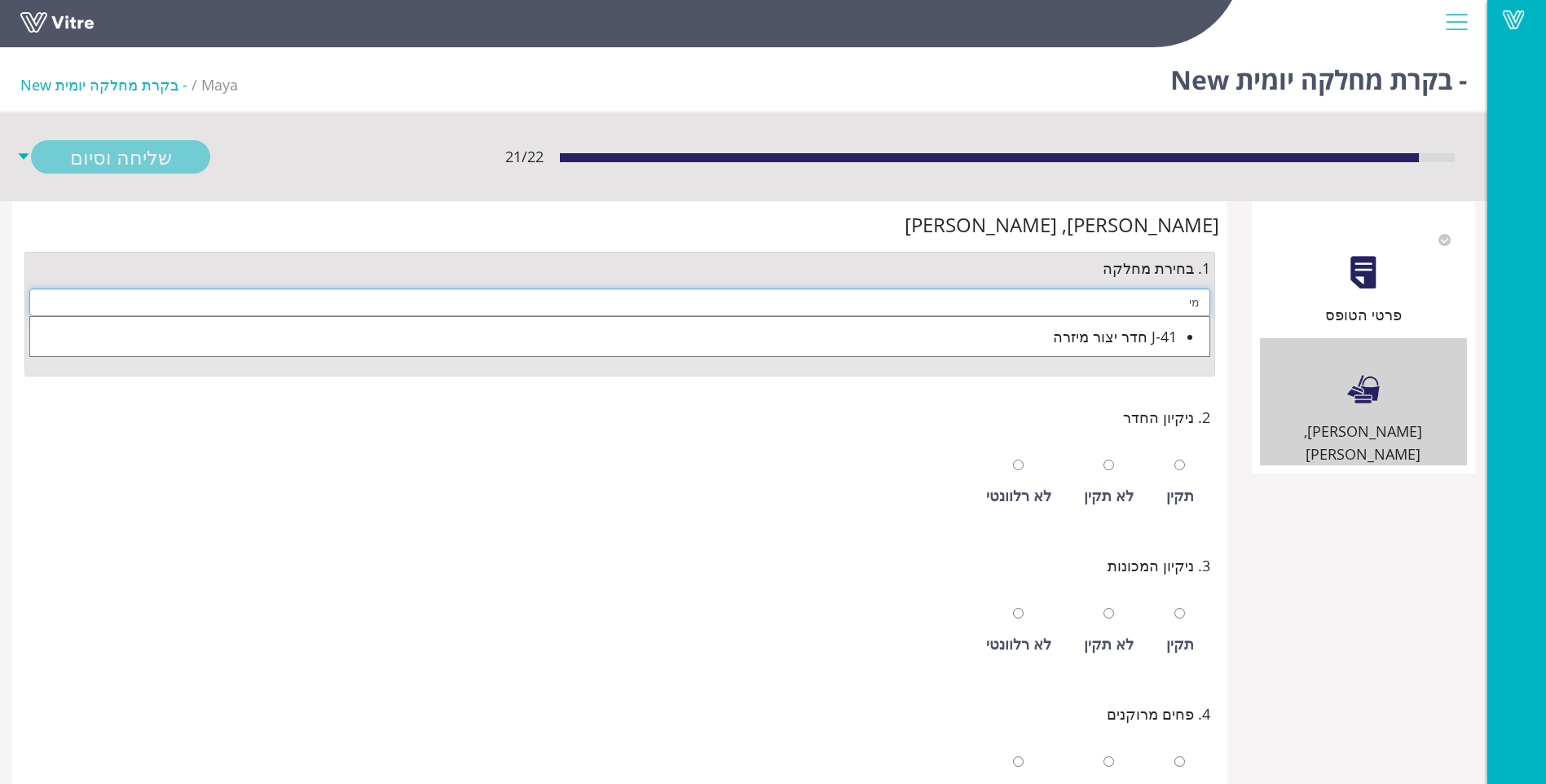
type input "מ"
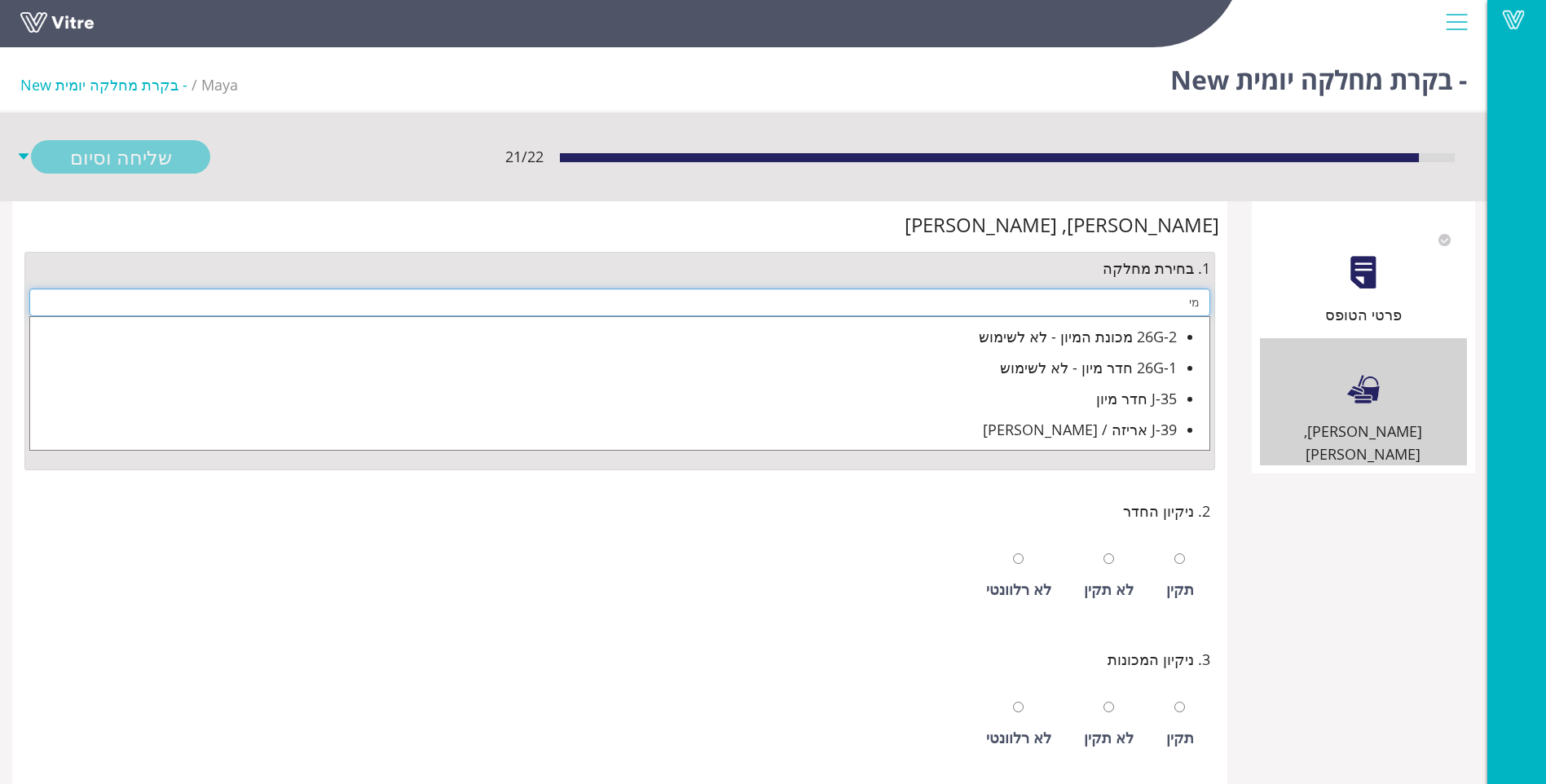
type input "מ"
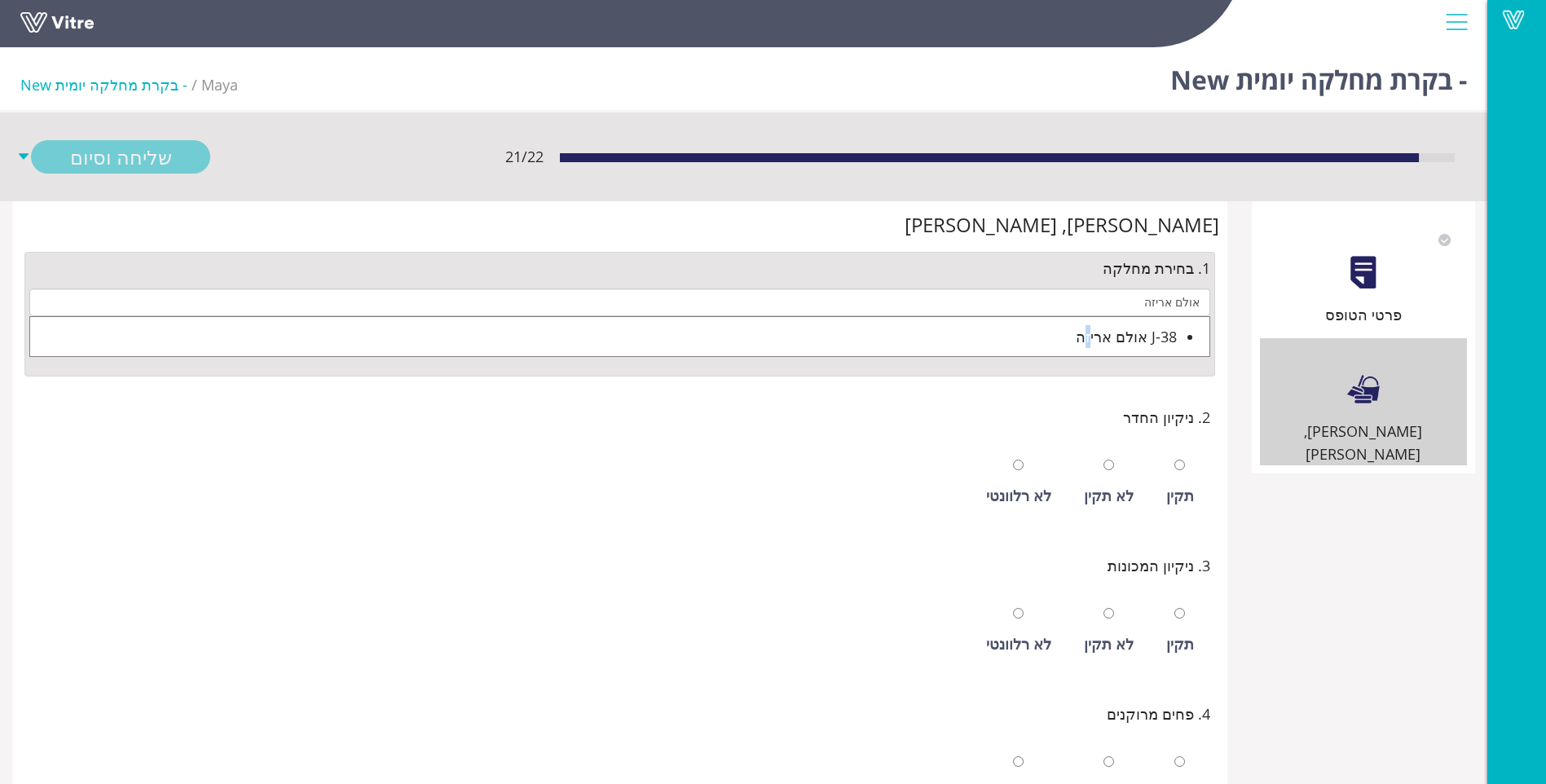
click at [1095, 339] on div "J-38 אולם אריזה" at bounding box center [603, 336] width 1147 height 23
type input "J-38 אולם אריזה"
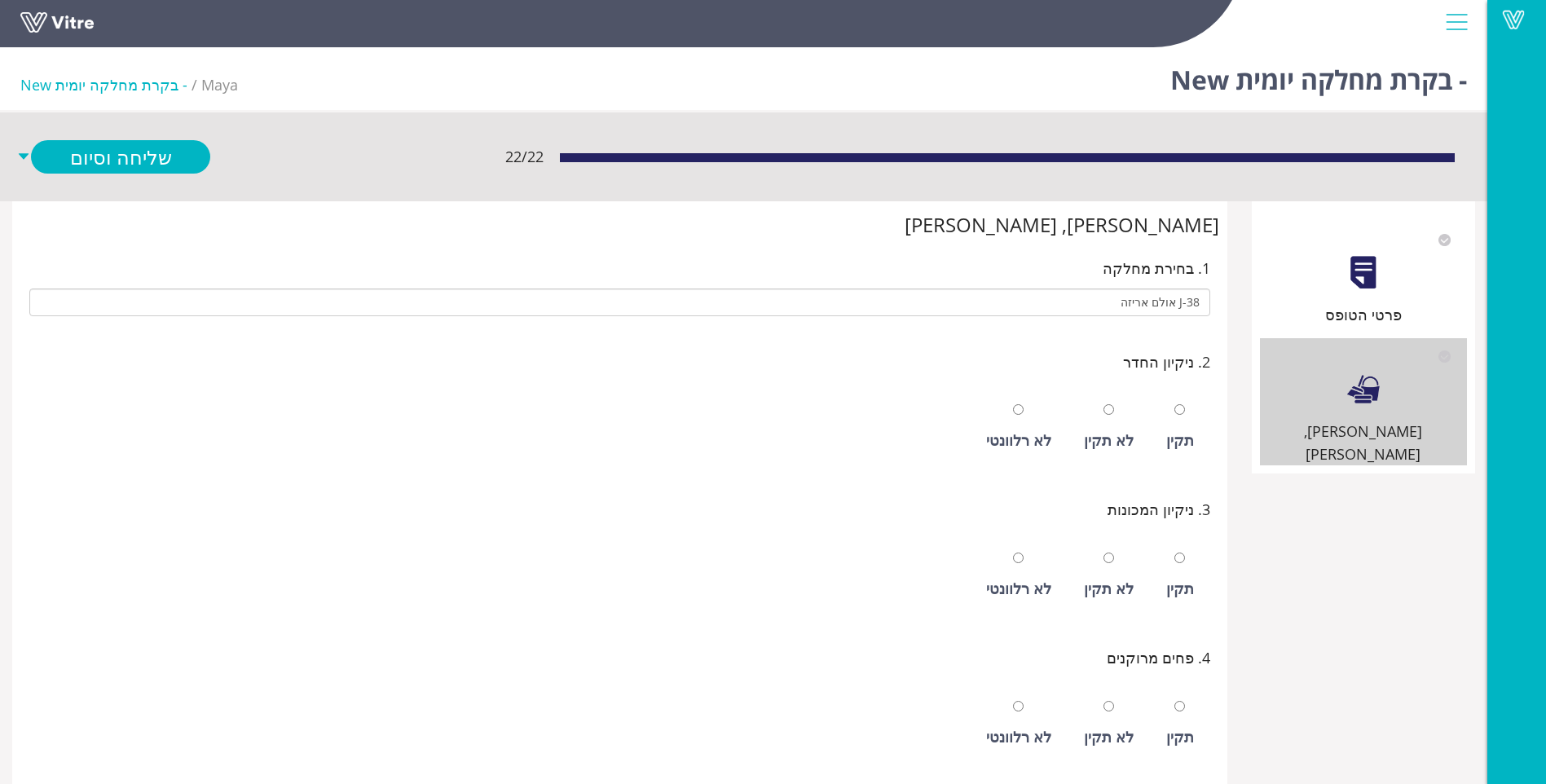
click at [1178, 455] on div "תקין" at bounding box center [1181, 427] width 44 height 75
radio input "true"
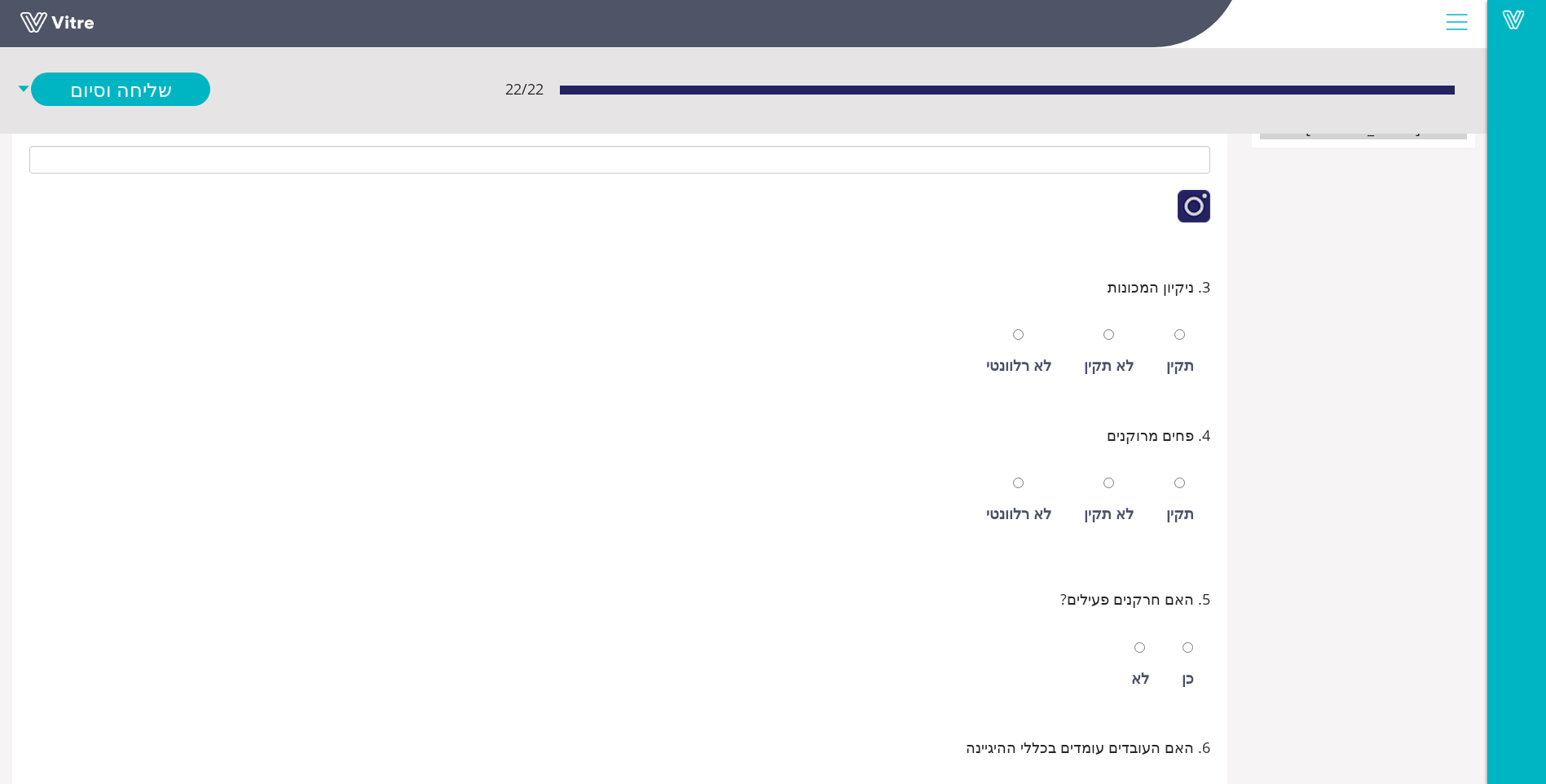
click at [1172, 375] on div "תקין" at bounding box center [1181, 364] width 28 height 23
radio input "true"
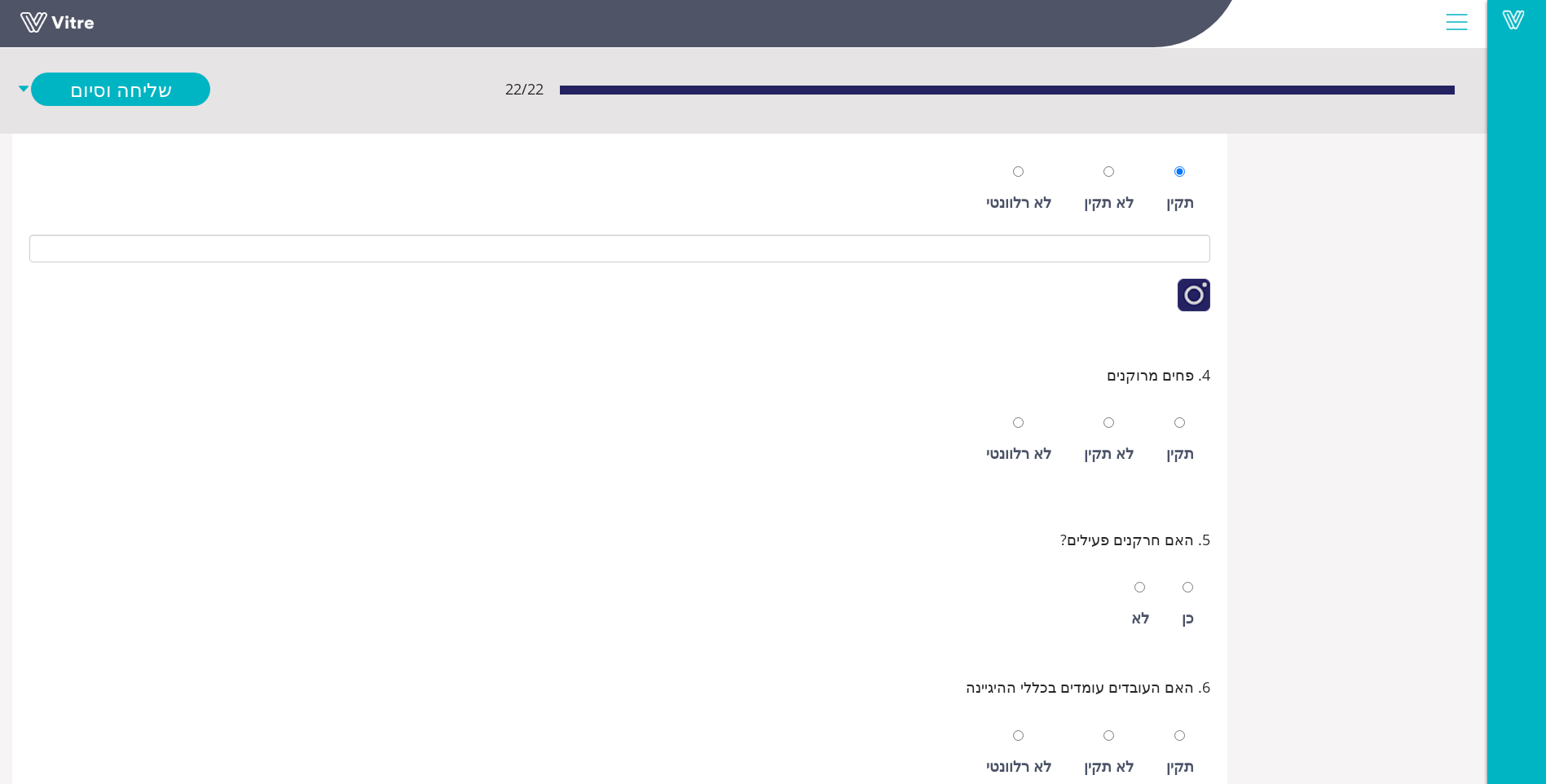
click at [1167, 451] on div "תקין" at bounding box center [1181, 441] width 44 height 75
radio input "true"
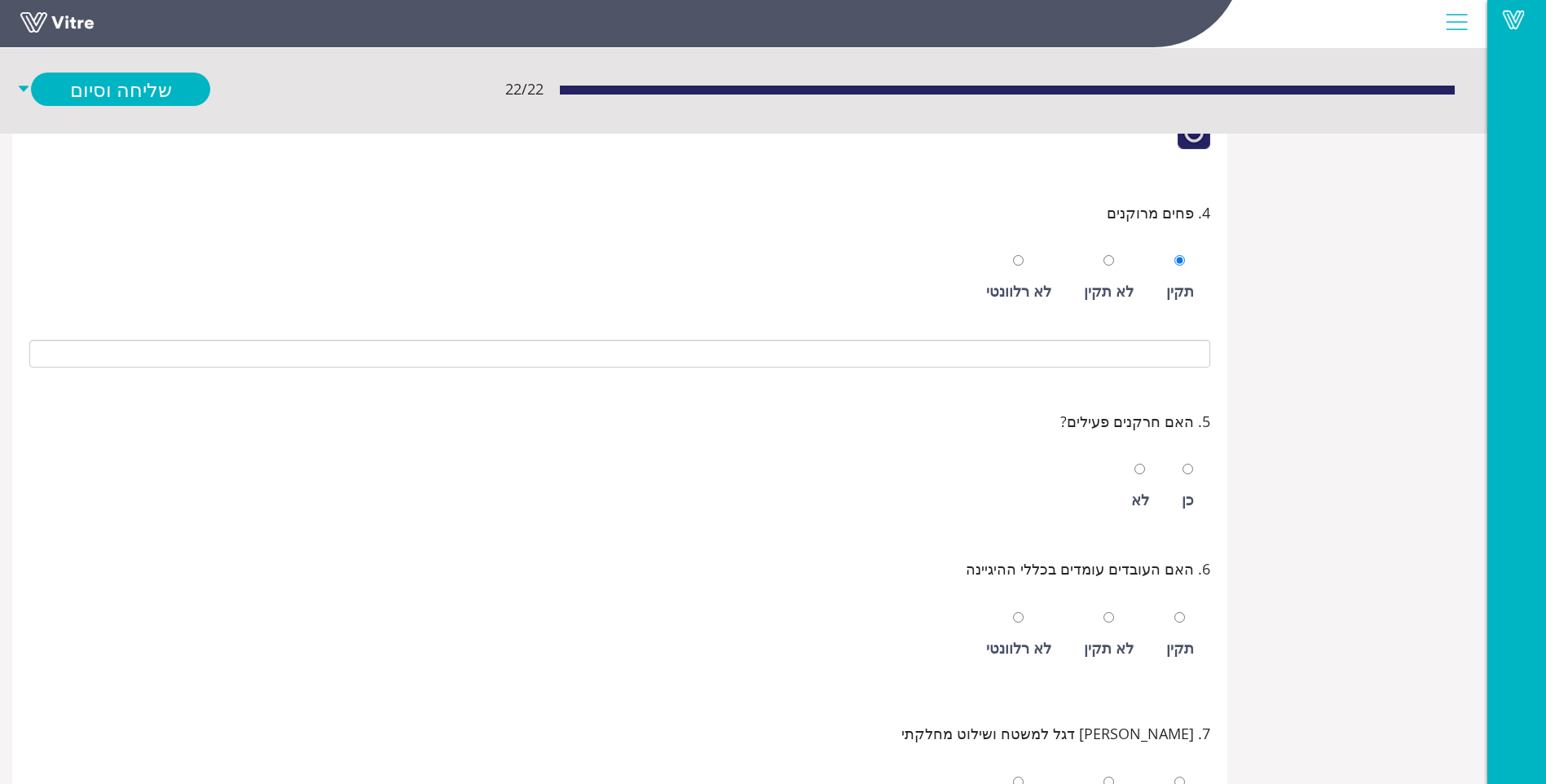
scroll to position [652, 0]
click at [1180, 491] on div "כן" at bounding box center [1187, 486] width 29 height 75
radio input "true"
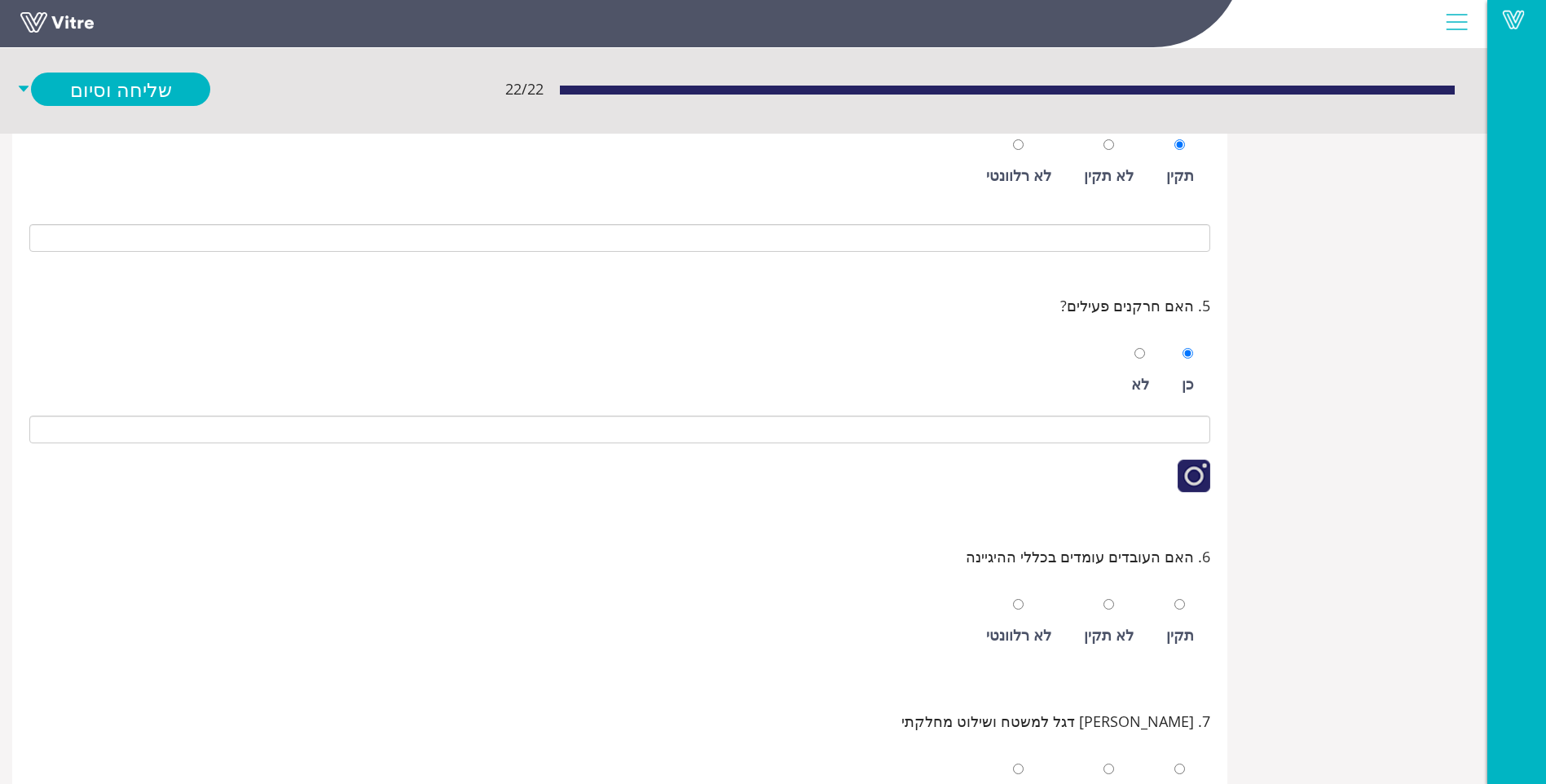
scroll to position [815, 0]
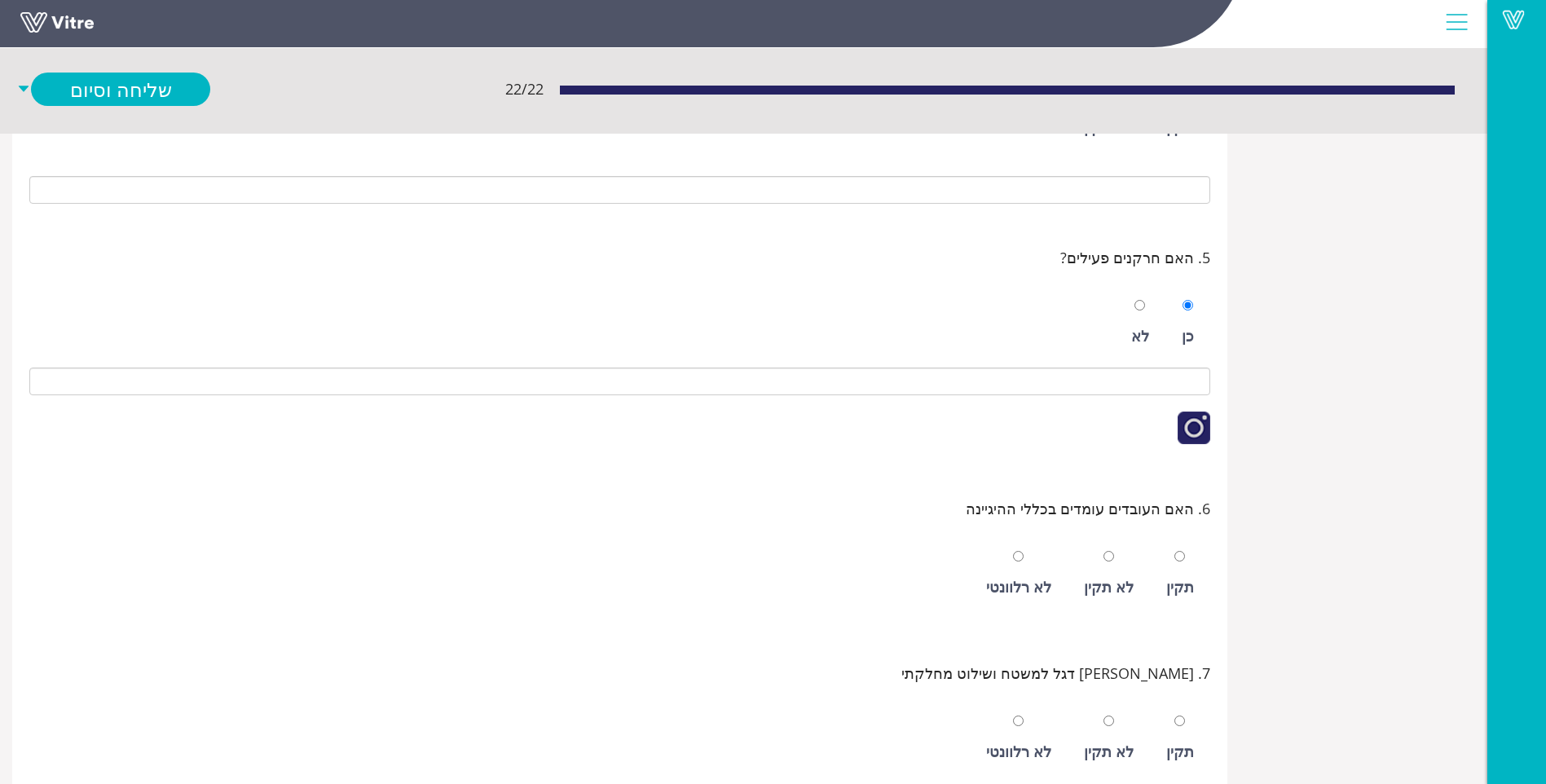
click at [1170, 557] on div "תקין" at bounding box center [1181, 574] width 44 height 75
radio input "true"
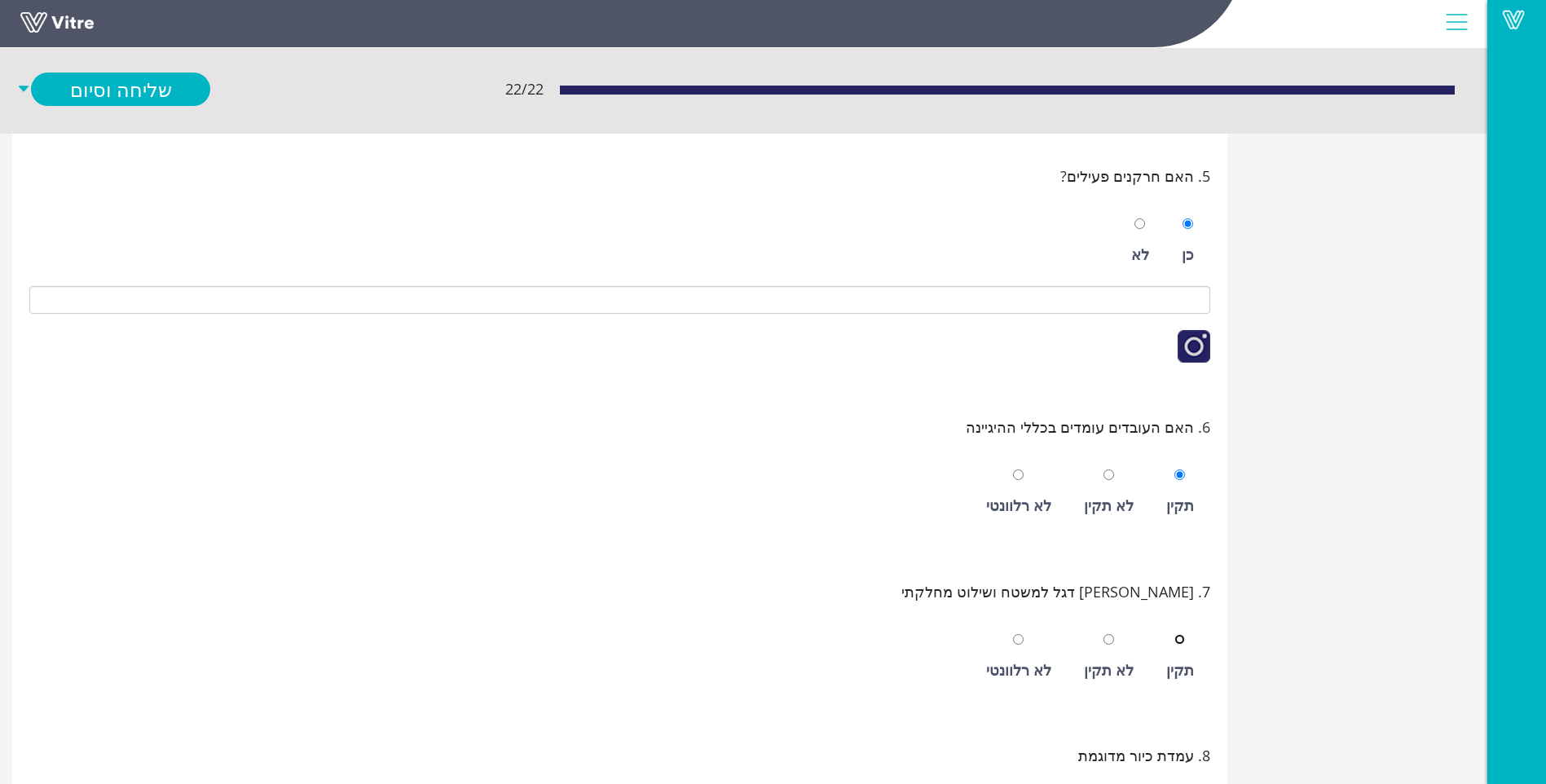
click at [1183, 638] on input "radio" at bounding box center [1180, 638] width 11 height 11
radio input "true"
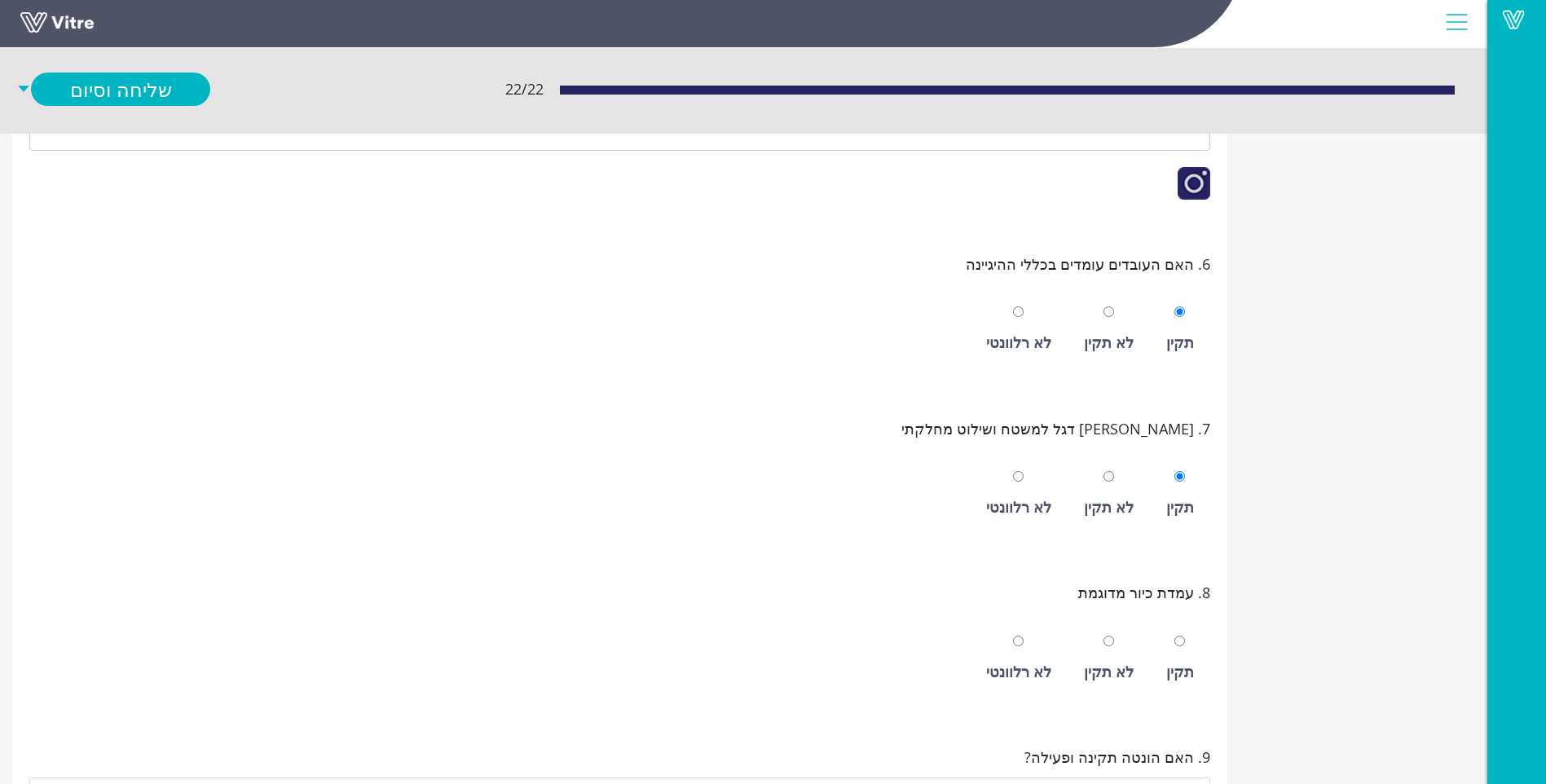
click at [1167, 656] on div "תקין" at bounding box center [1181, 658] width 44 height 75
radio input "true"
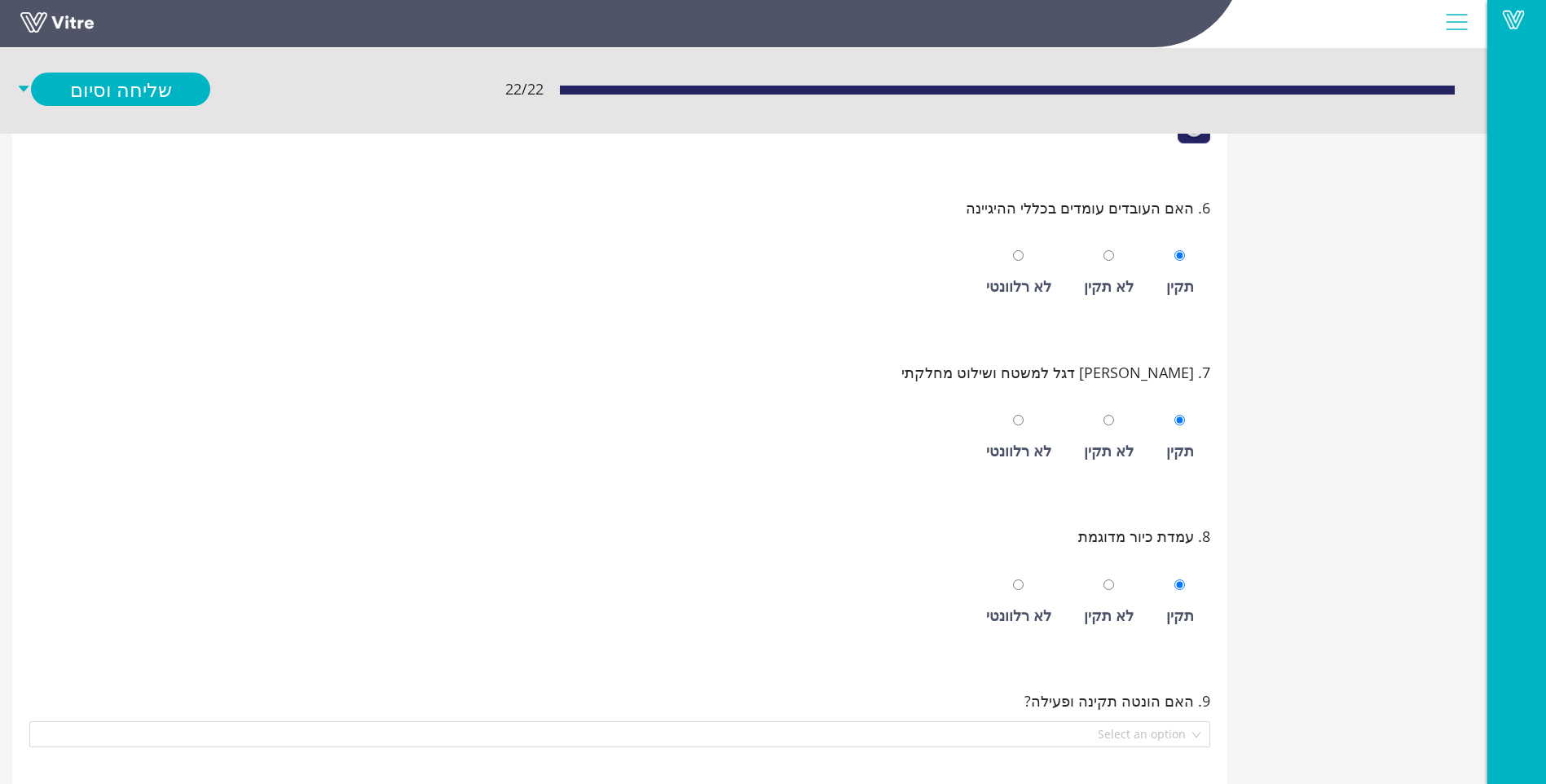
scroll to position [1304, 0]
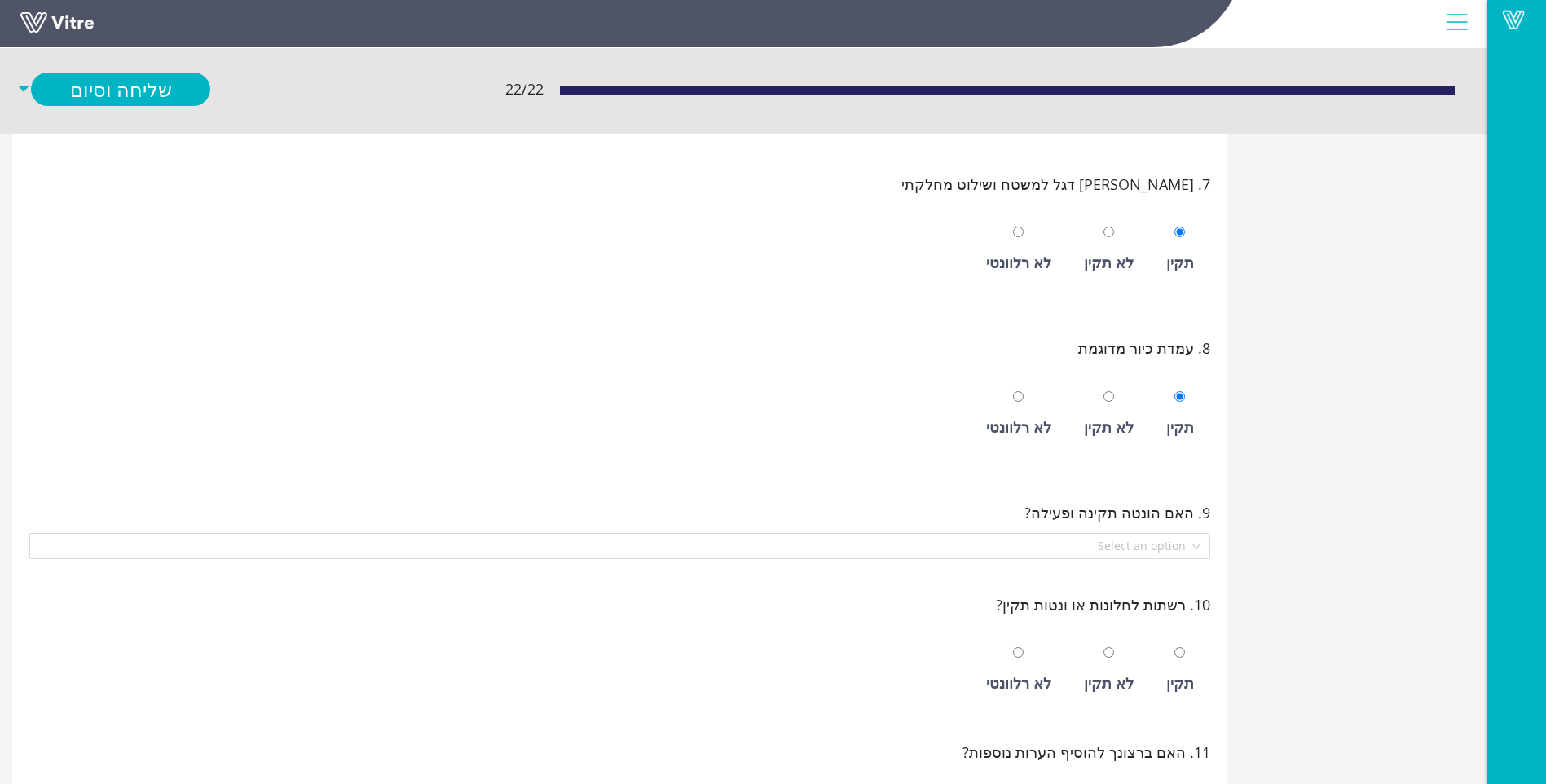
click at [1160, 530] on div "9. האם הונטה תקינה ופעילה? Select an option" at bounding box center [620, 529] width 1191 height 66
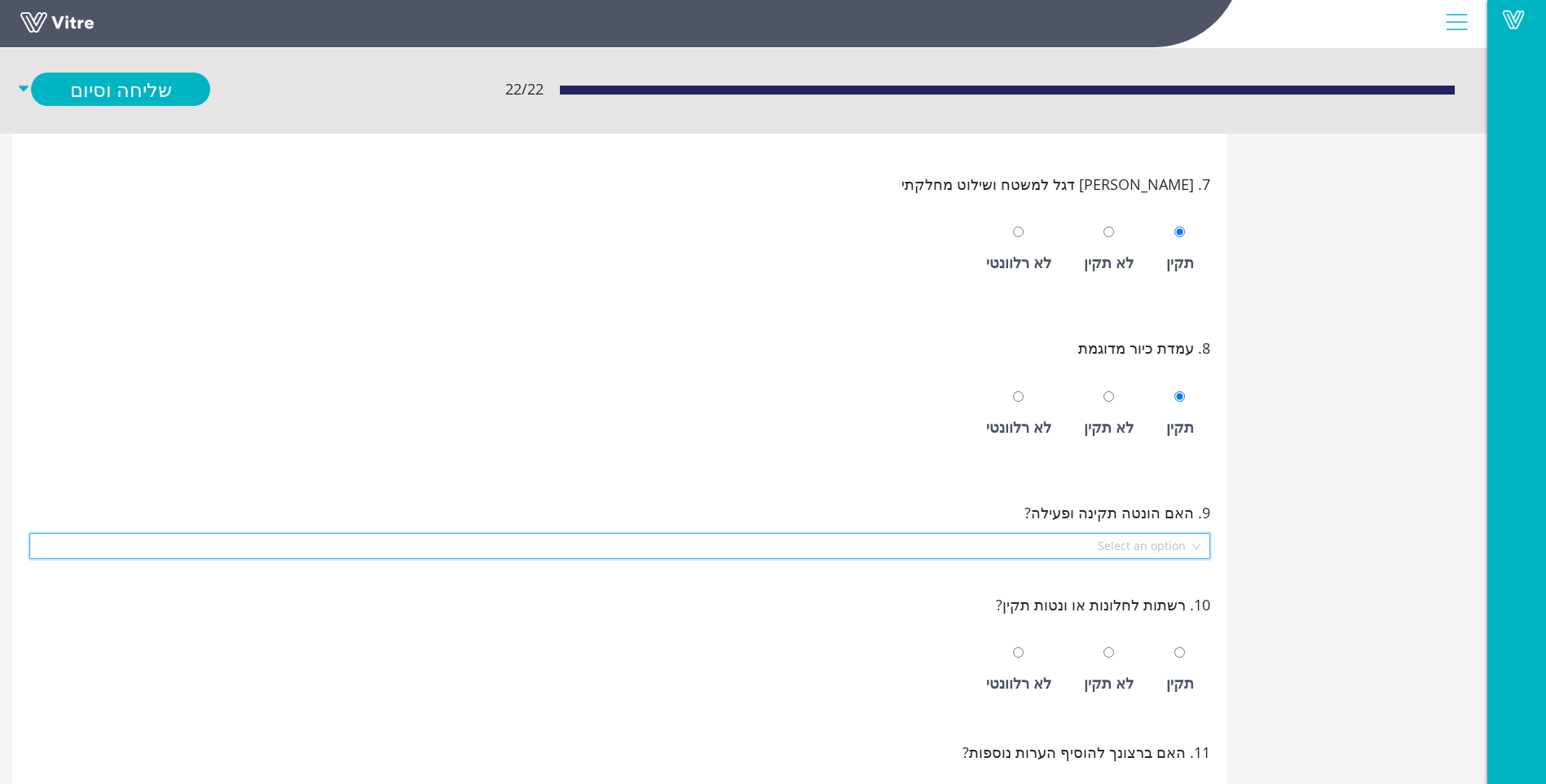
click at [1155, 545] on input "search" at bounding box center [614, 545] width 1150 height 25
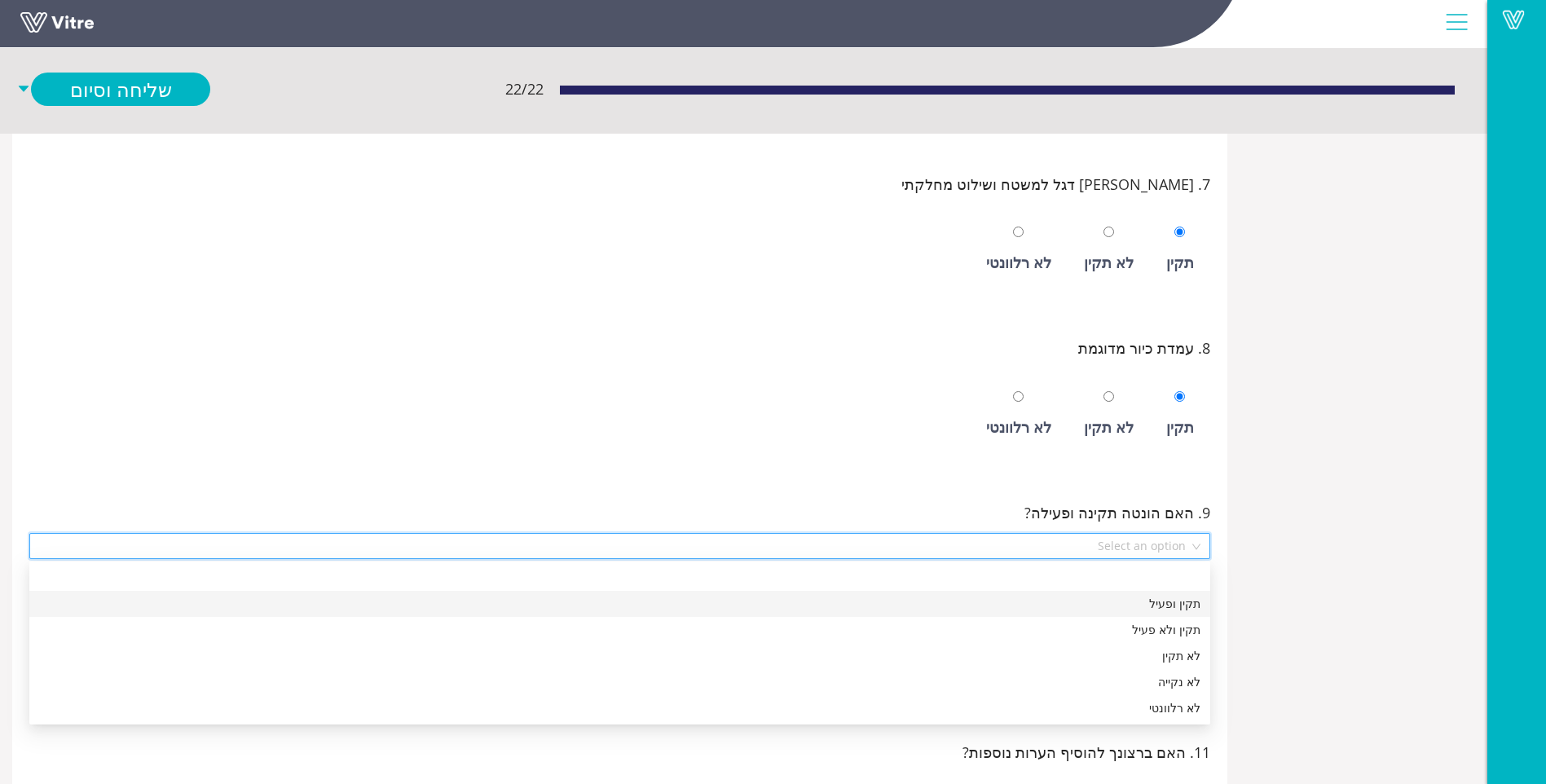
click at [1130, 603] on div "תקין ופעיל" at bounding box center [620, 604] width 1162 height 18
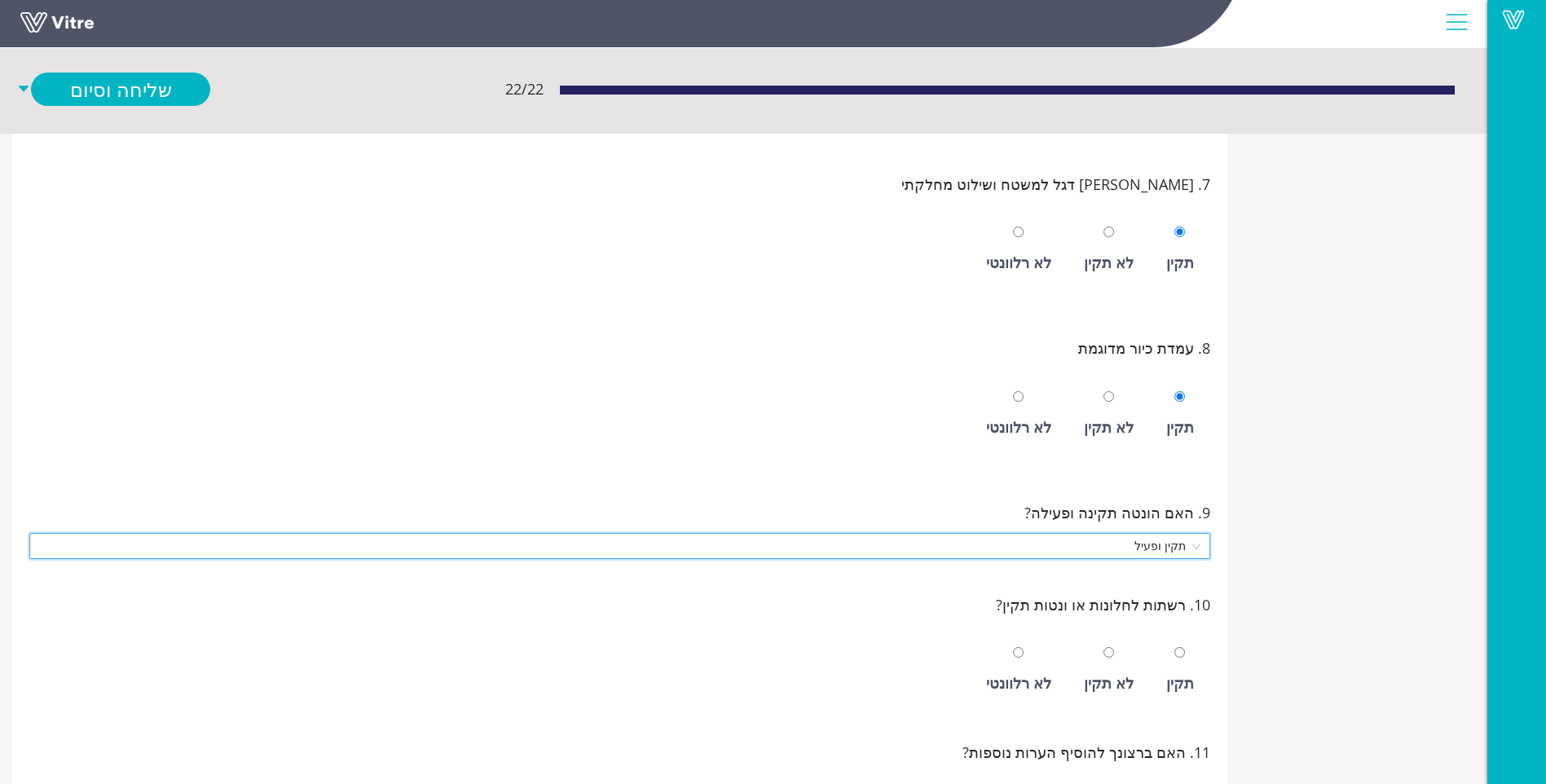
scroll to position [1385, 0]
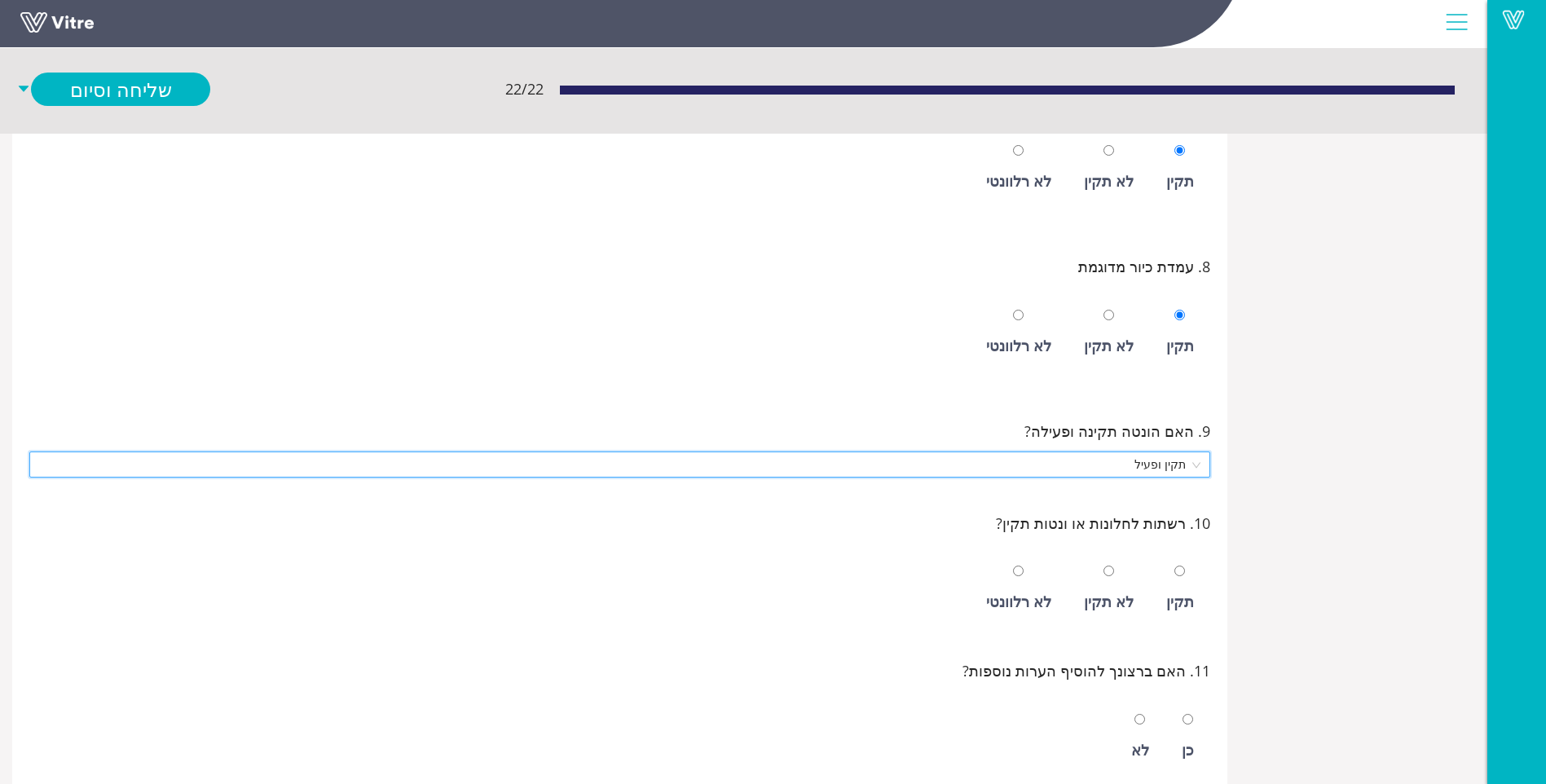
click at [1175, 578] on div "תקין" at bounding box center [1181, 588] width 44 height 75
radio input "true"
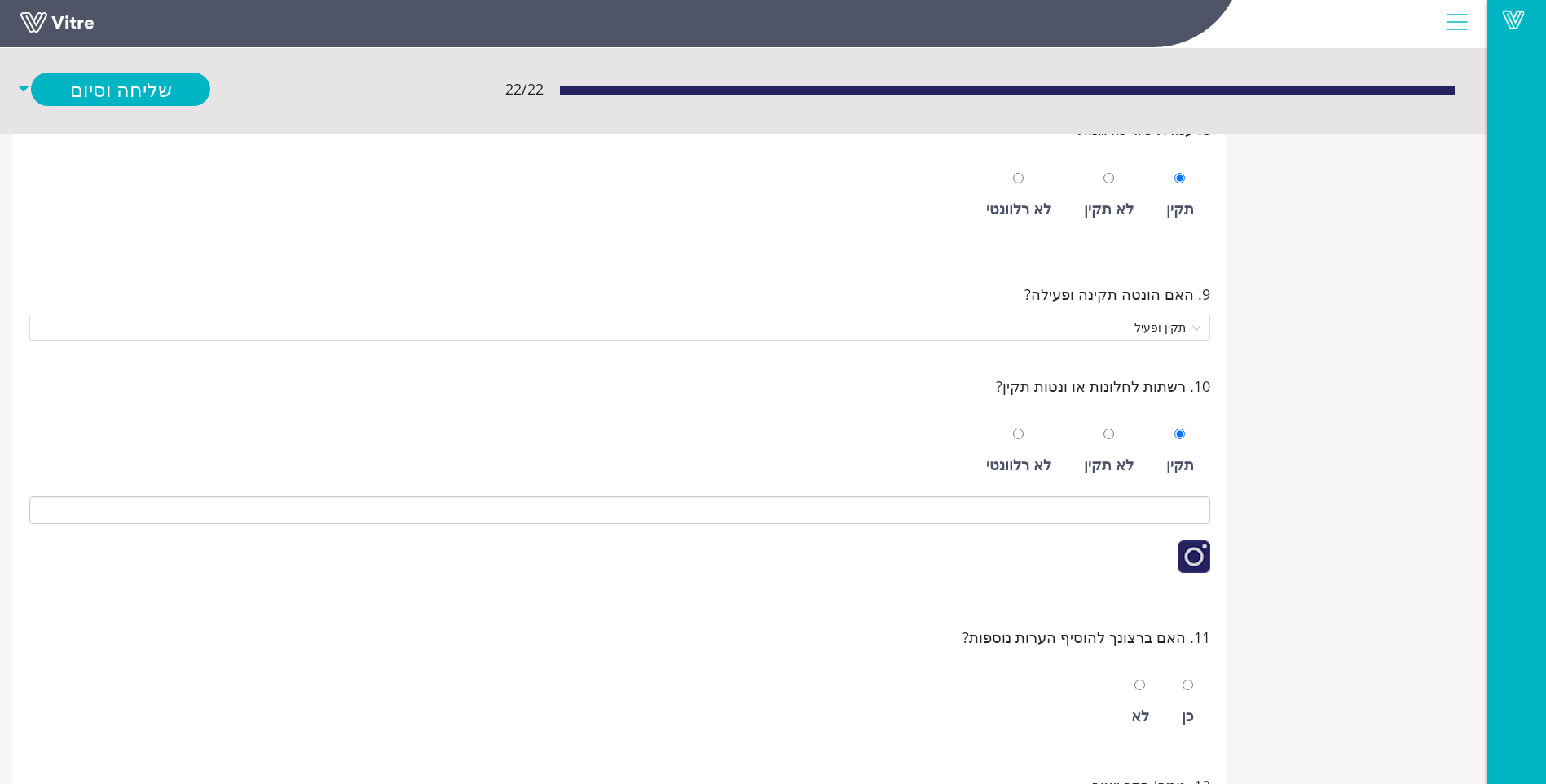
scroll to position [1548, 0]
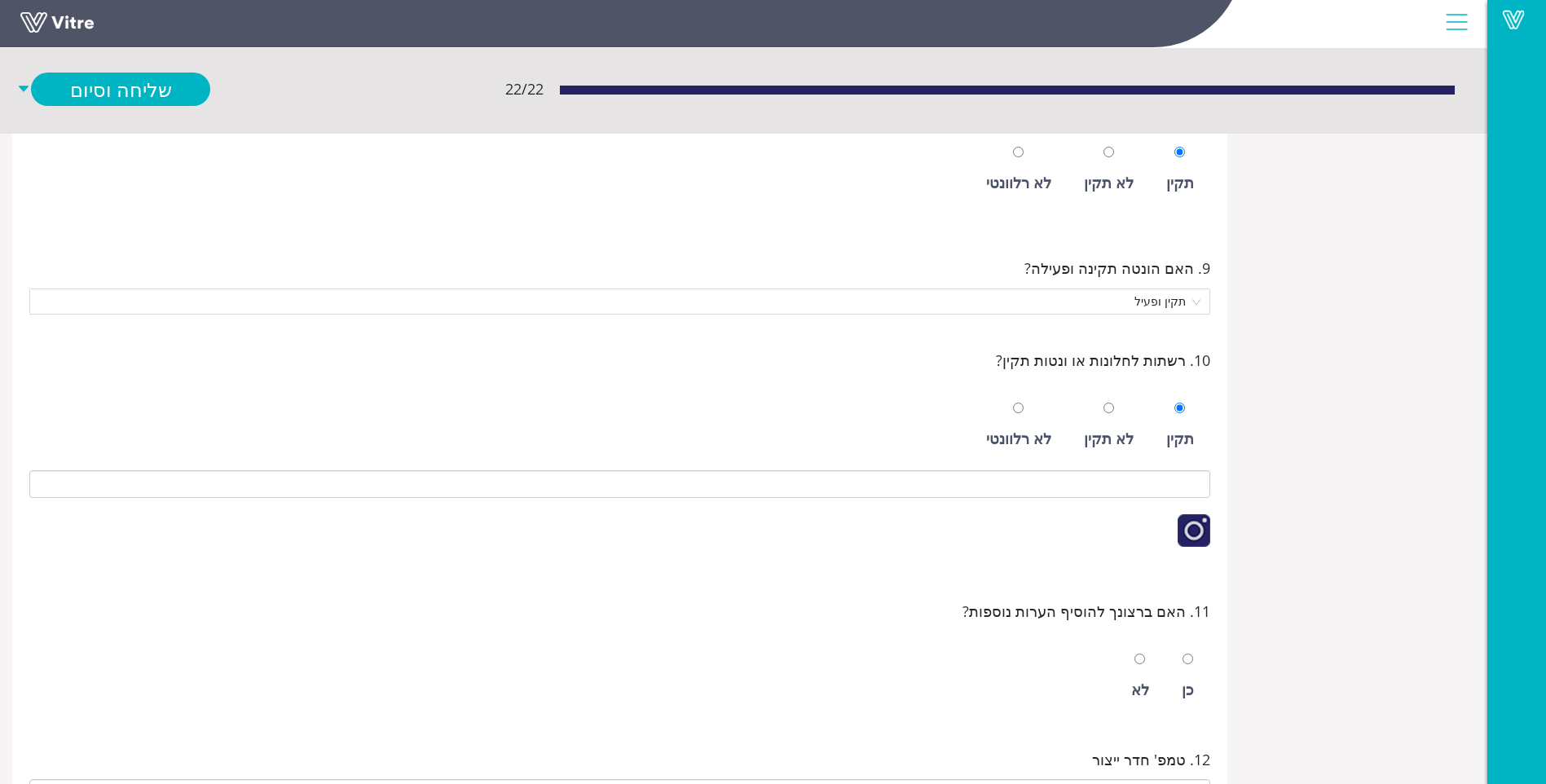
drag, startPoint x: 1153, startPoint y: 662, endPoint x: 1100, endPoint y: 636, distance: 59.0
click at [1152, 662] on div "לא" at bounding box center [1140, 676] width 35 height 75
radio input "true"
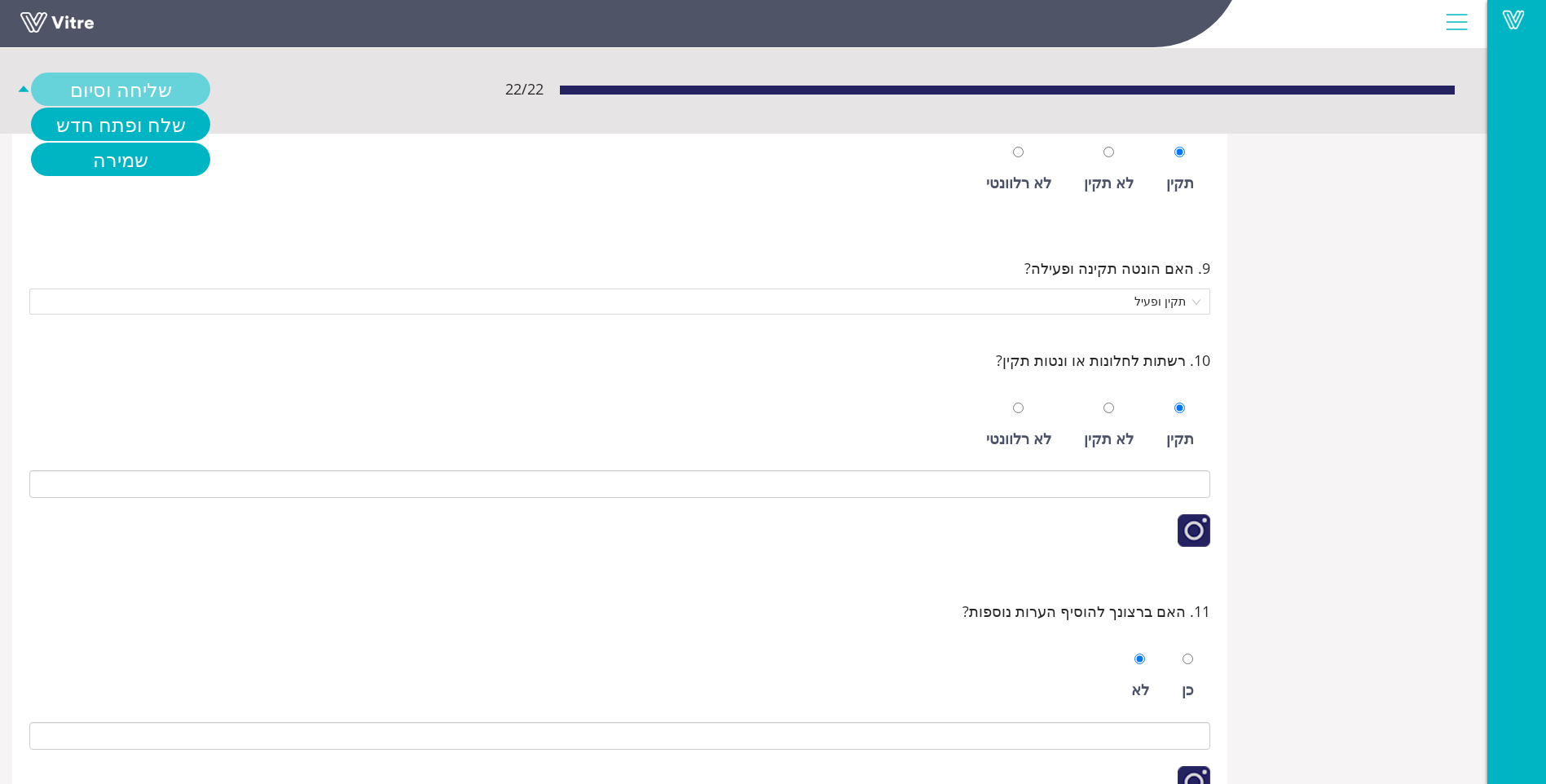
click at [109, 94] on link "שליחה וסיום" at bounding box center [120, 89] width 179 height 34
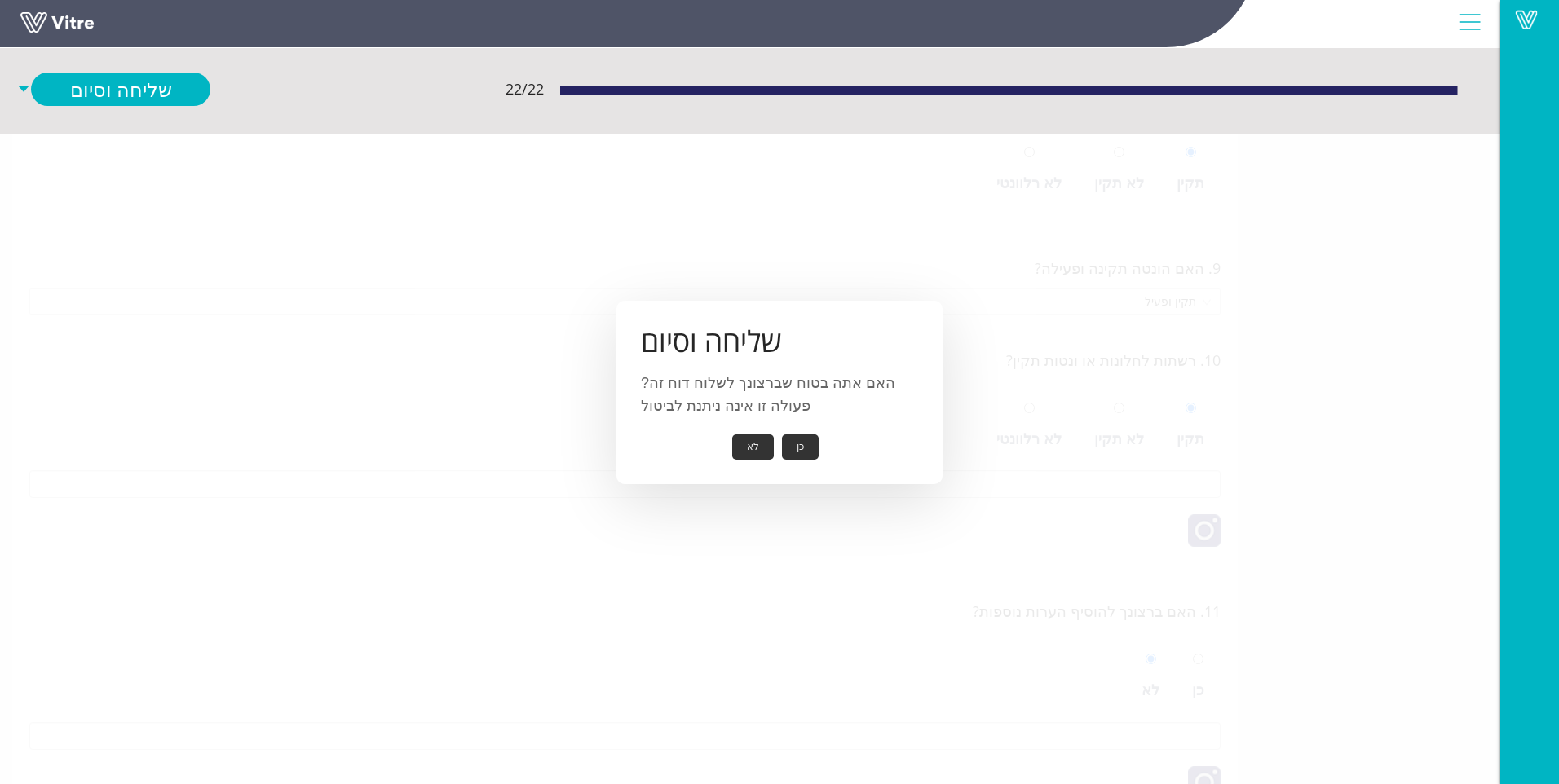
click at [804, 440] on button "כן" at bounding box center [799, 447] width 37 height 26
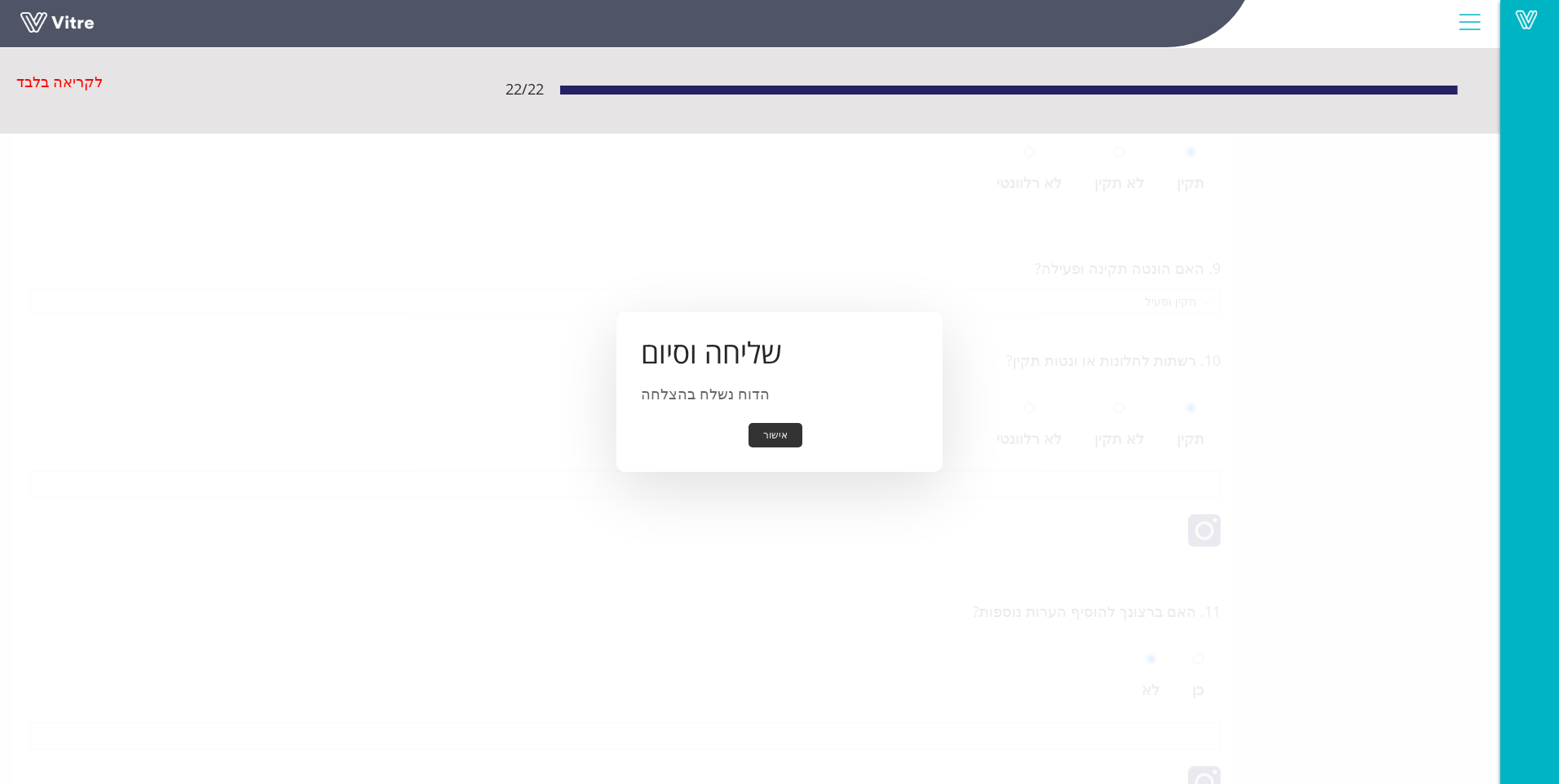
click at [787, 438] on button "אישור" at bounding box center [776, 436] width 53 height 26
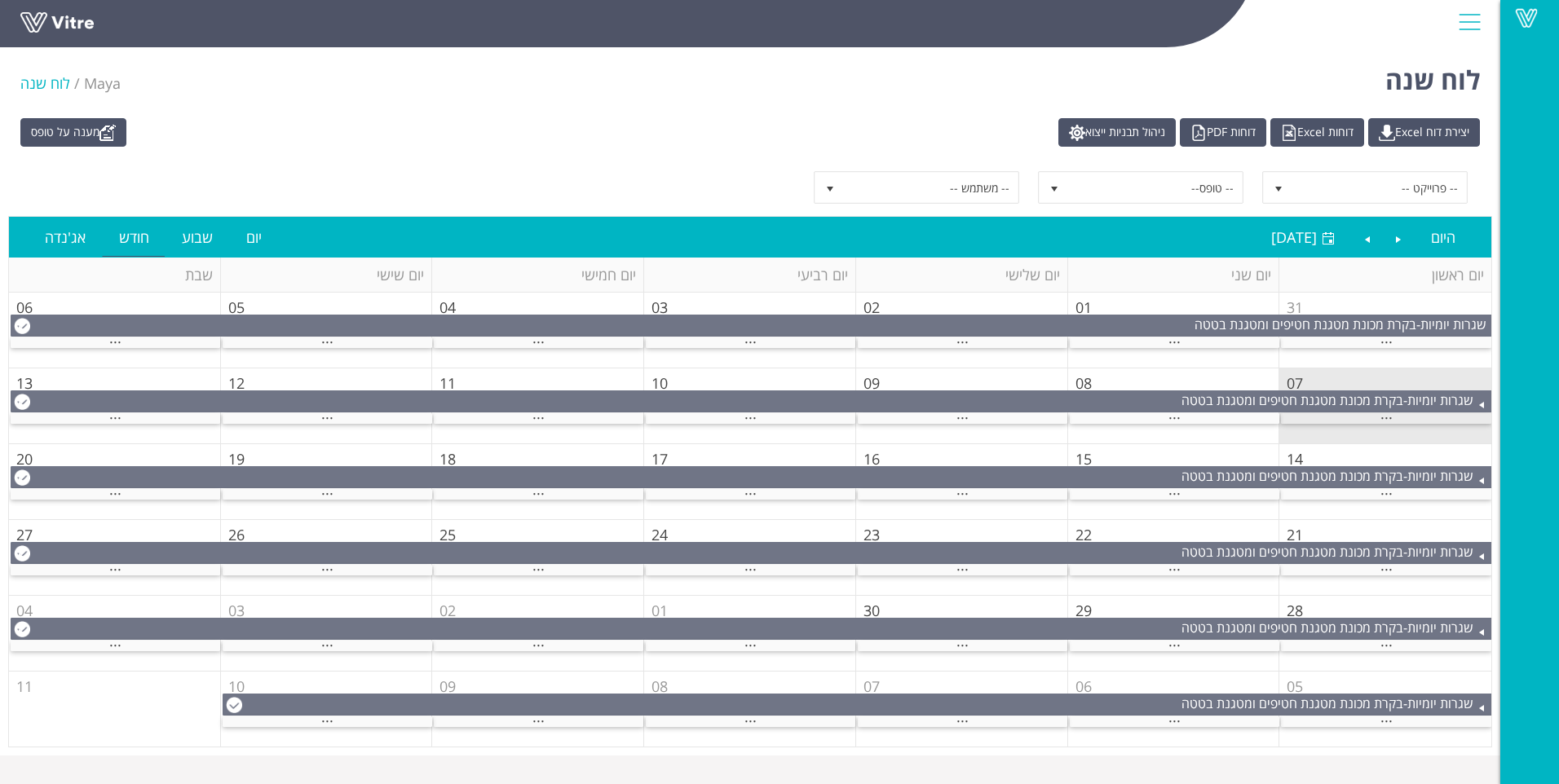
click at [1366, 415] on div "..." at bounding box center [1386, 418] width 210 height 11
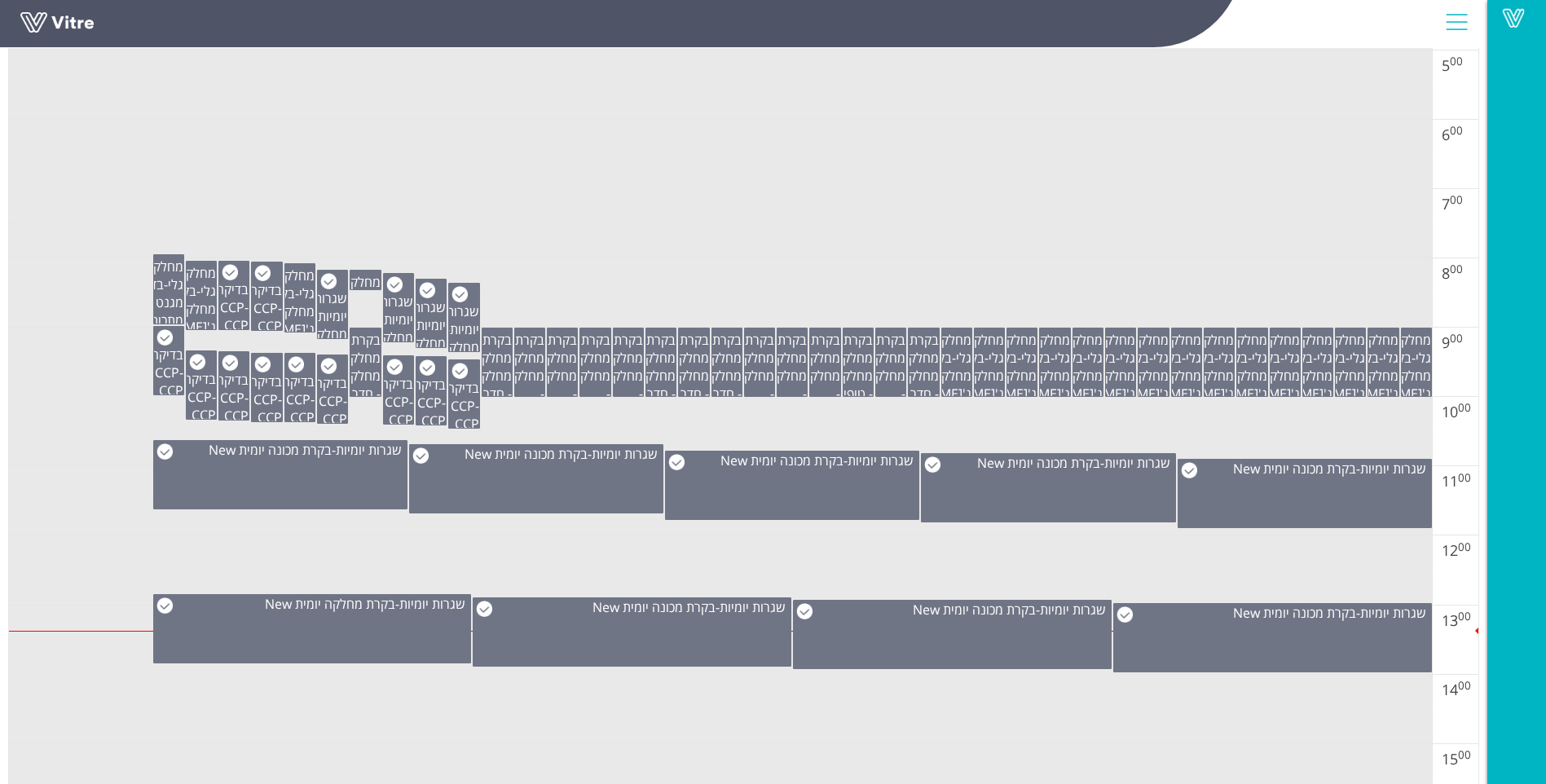
scroll to position [652, 0]
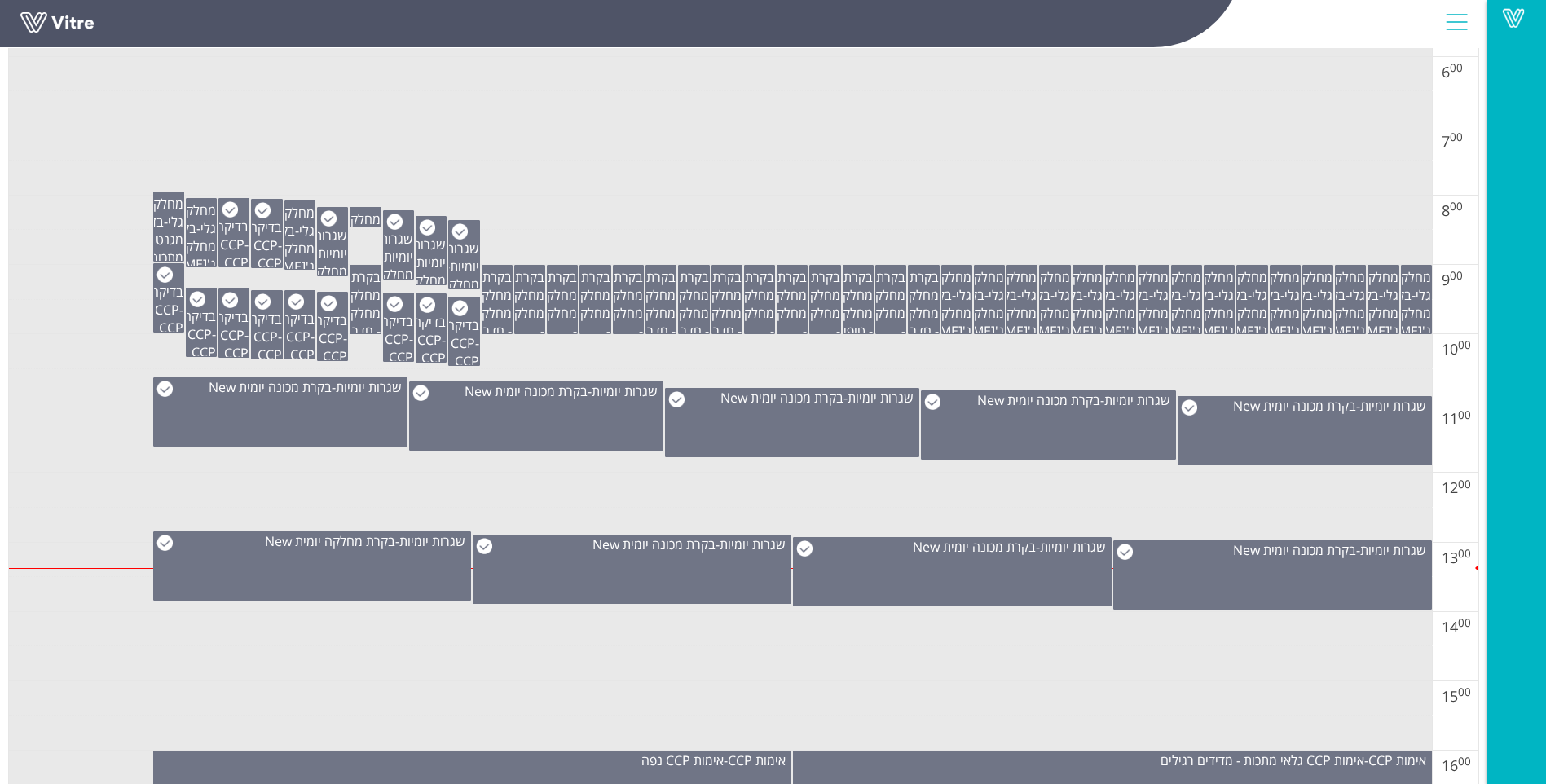
click at [1164, 510] on td at bounding box center [720, 525] width 1423 height 35
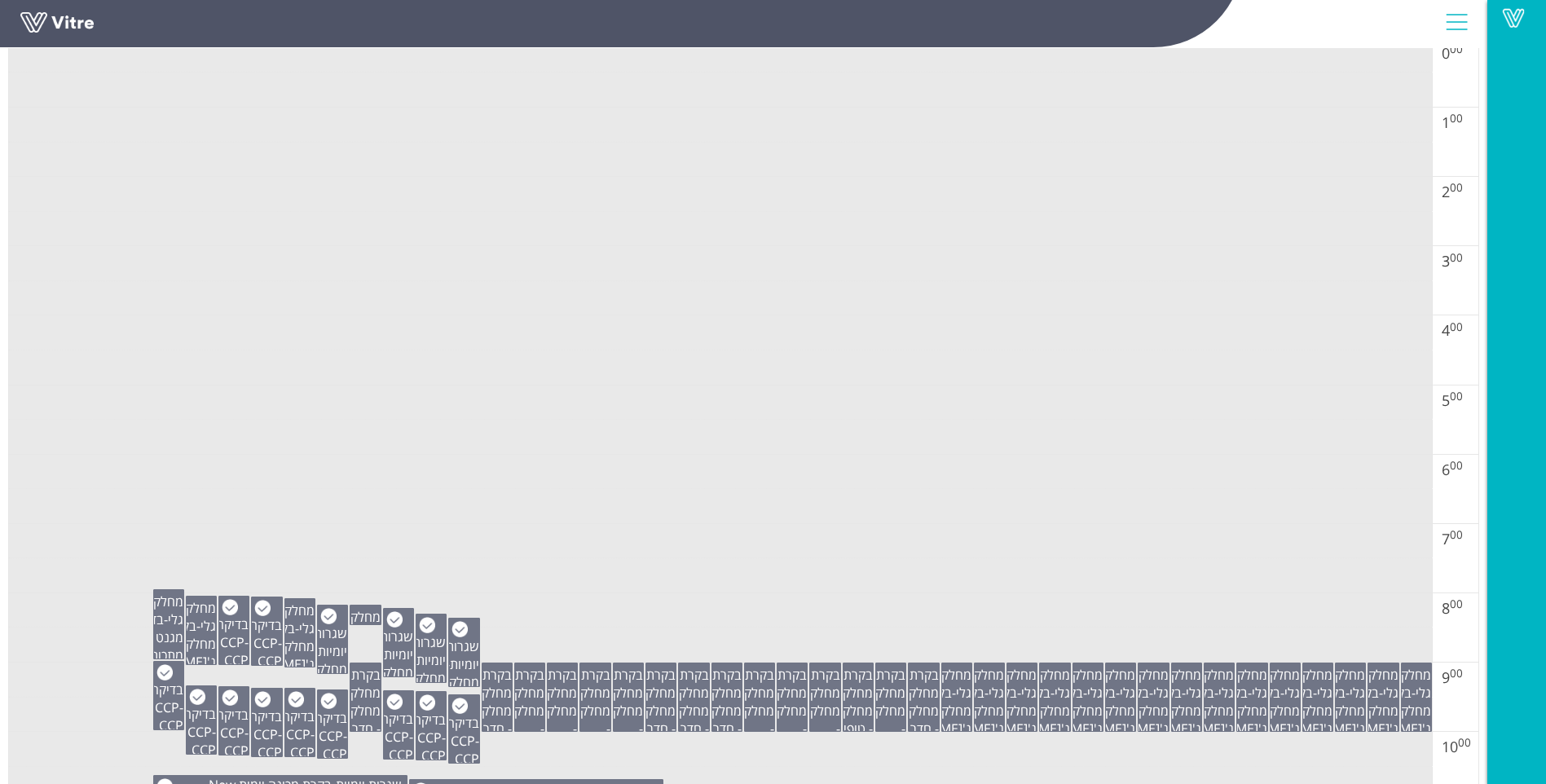
scroll to position [245, 0]
